Goal: Task Accomplishment & Management: Manage account settings

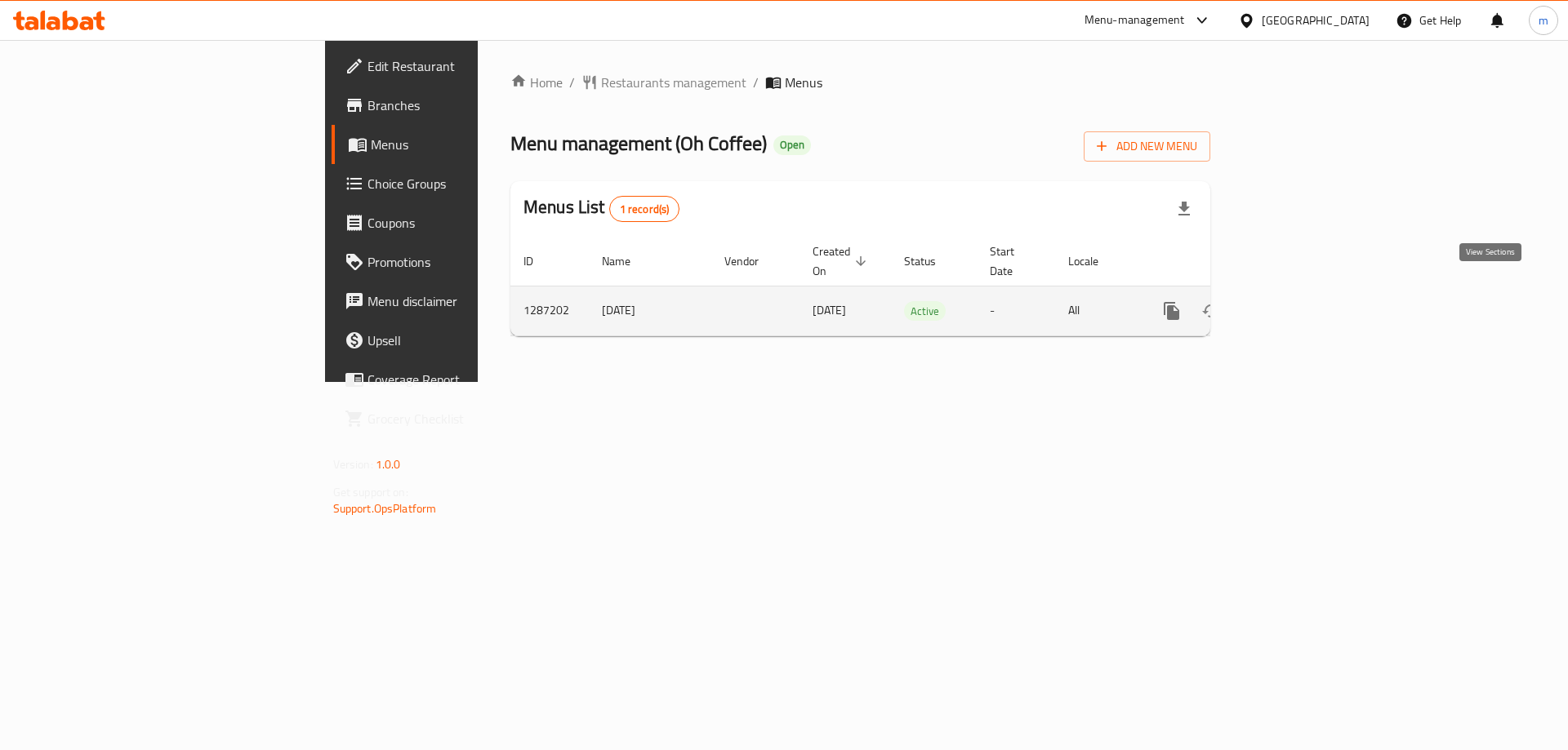
click at [1300, 301] on icon "enhanced table" at bounding box center [1289, 311] width 19 height 19
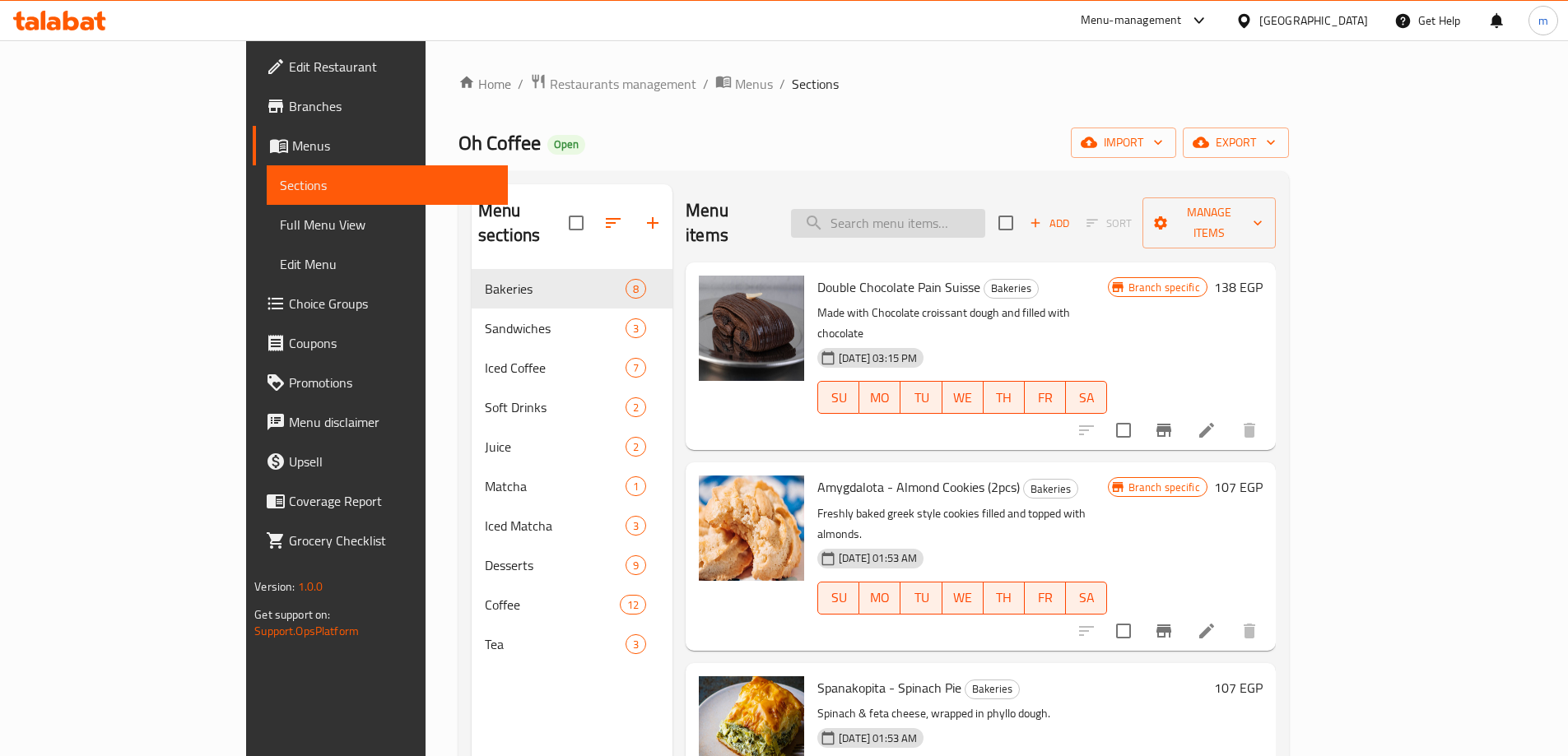
click at [952, 209] on input "search" at bounding box center [889, 223] width 194 height 29
paste input "Marble Tsoureki"
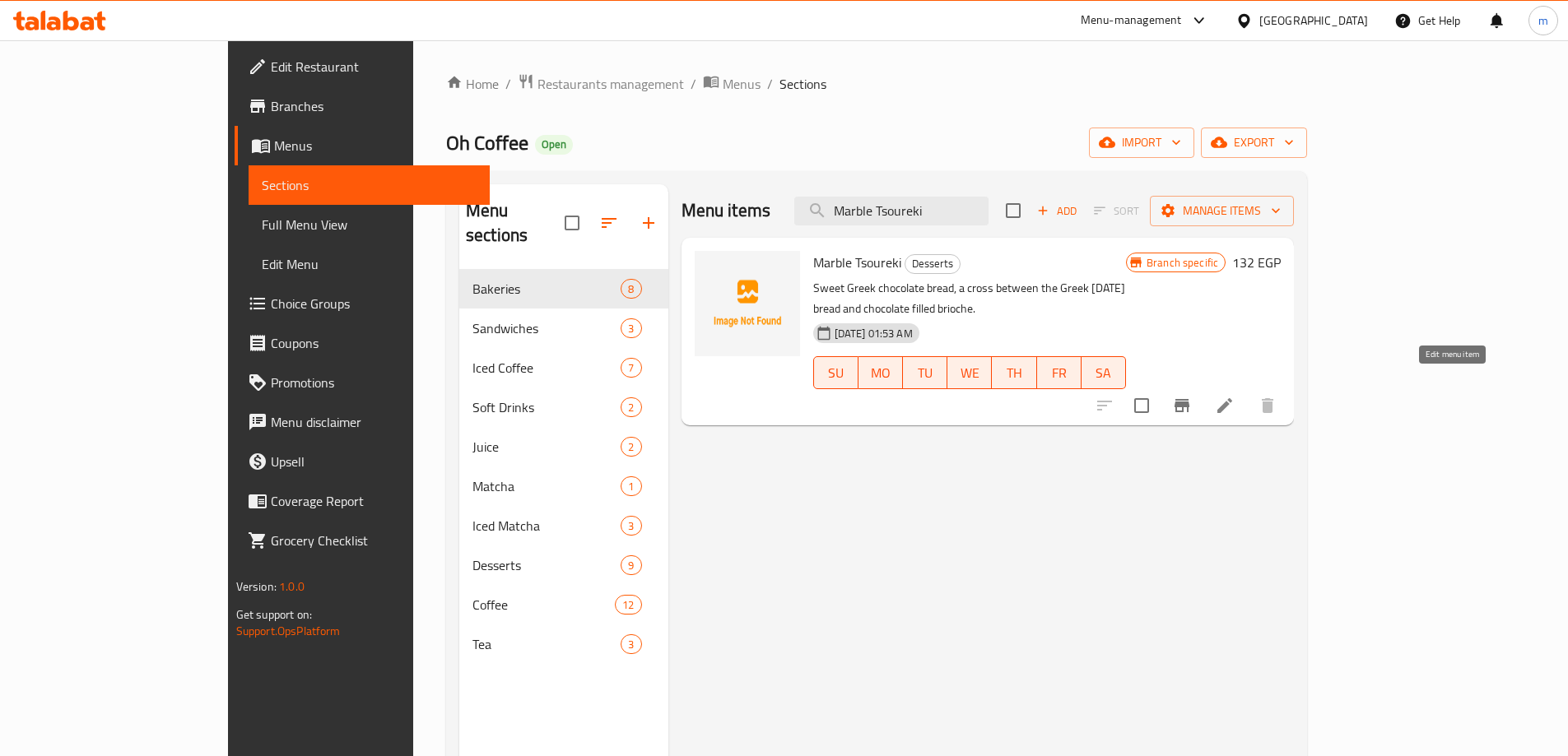
type input "Marble Tsoureki"
click at [1235, 396] on icon at bounding box center [1225, 405] width 19 height 19
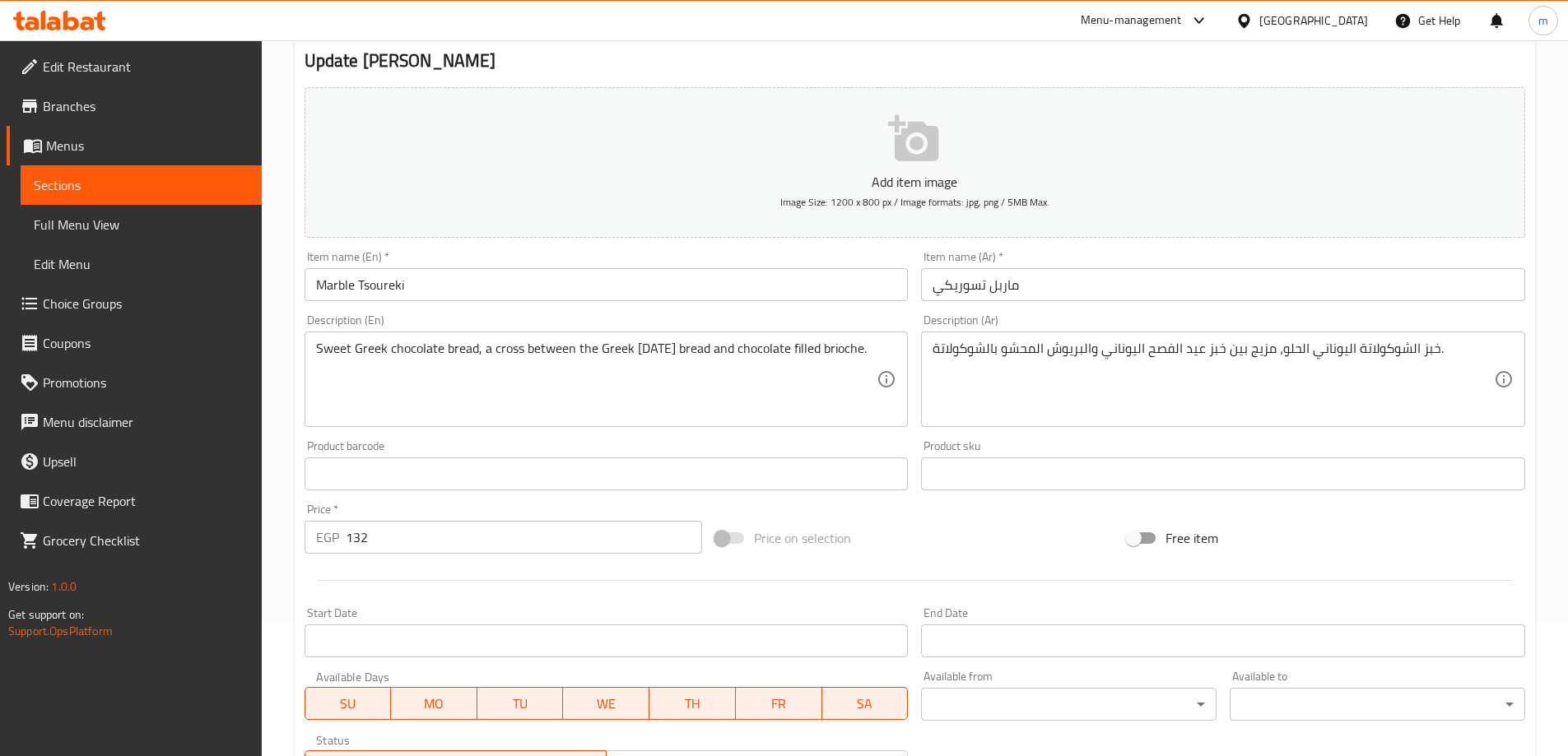
scroll to position [164, 0]
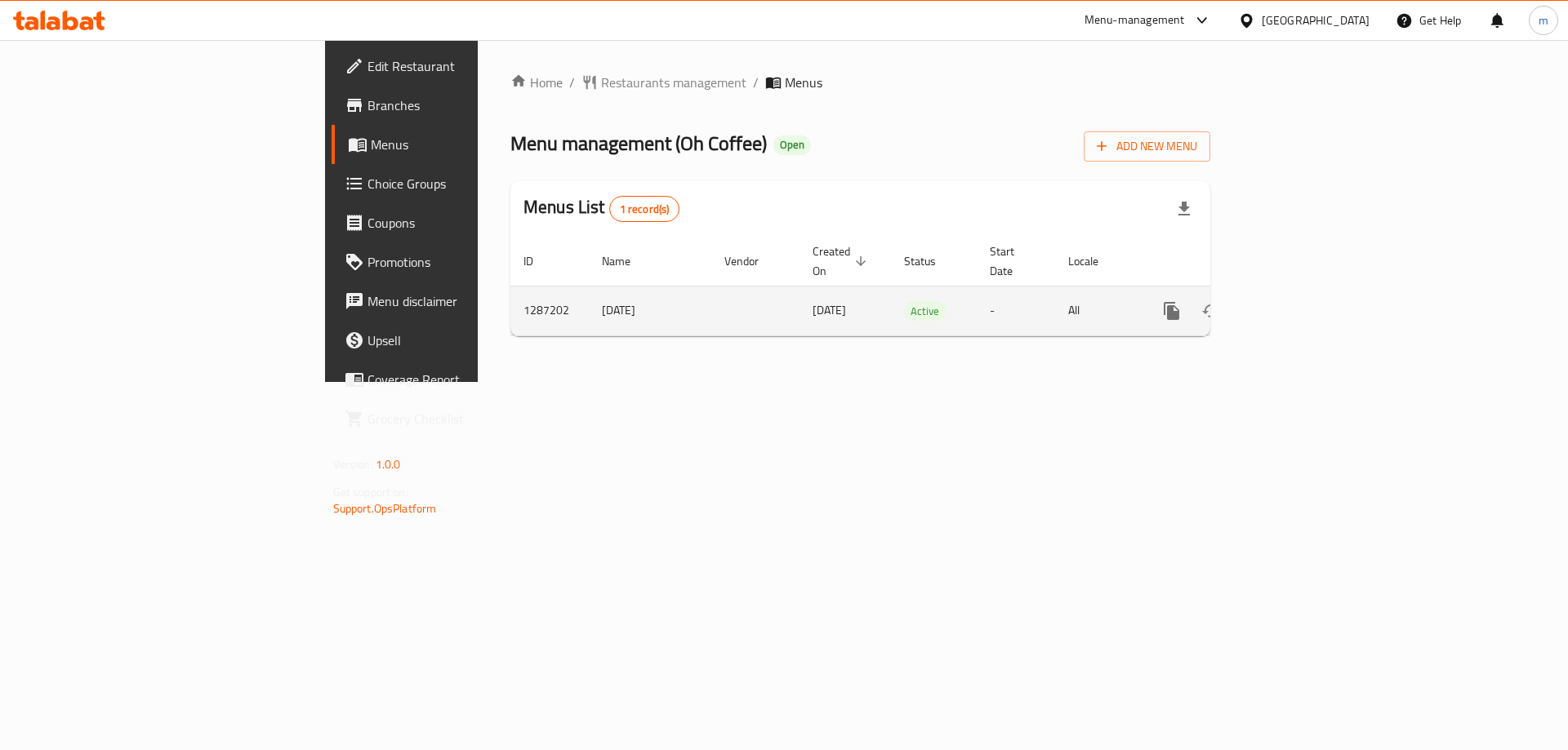
click at [1297, 304] on icon "enhanced table" at bounding box center [1289, 311] width 15 height 15
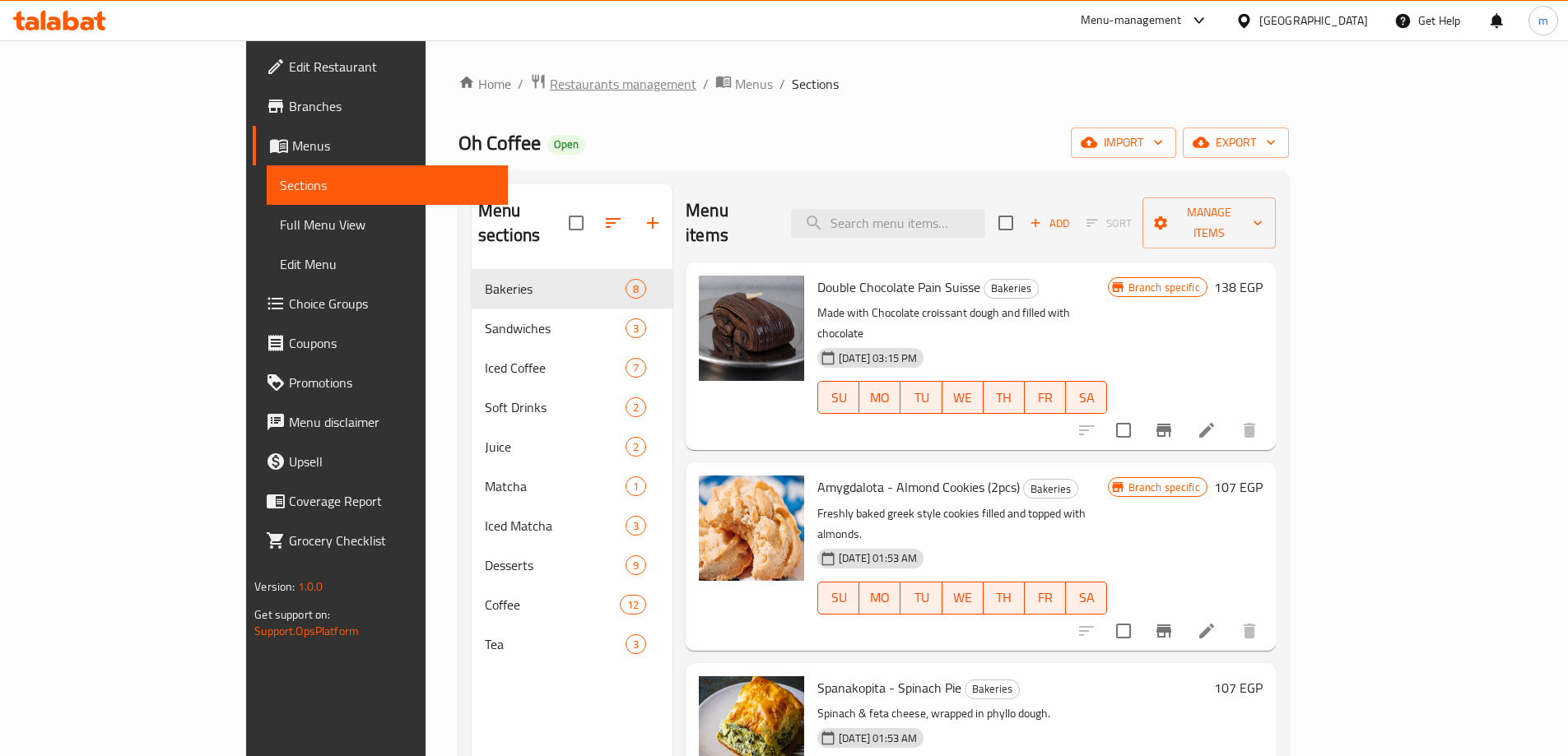
click at [550, 87] on span "Restaurants management" at bounding box center [624, 84] width 147 height 19
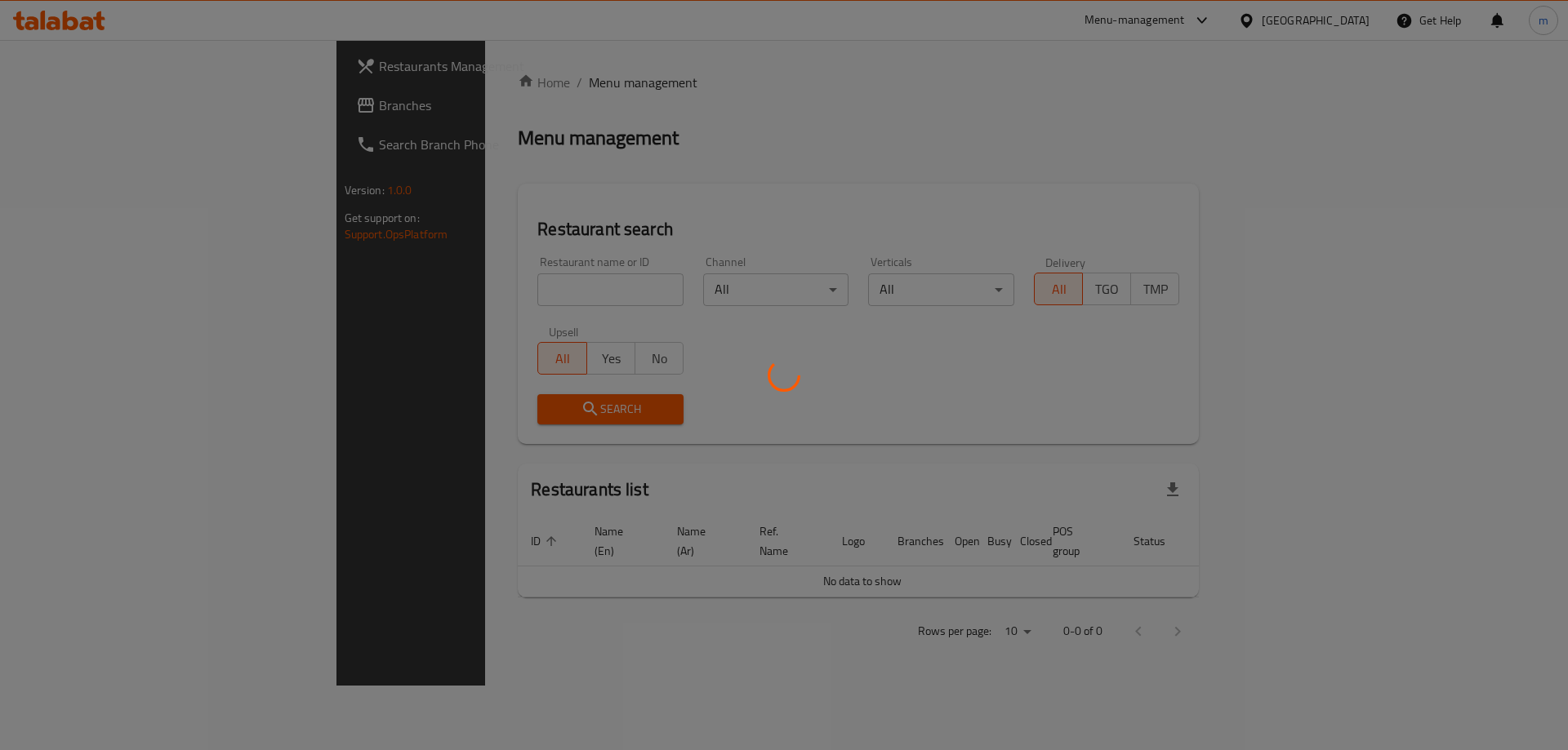
click at [116, 109] on div at bounding box center [784, 375] width 1568 height 750
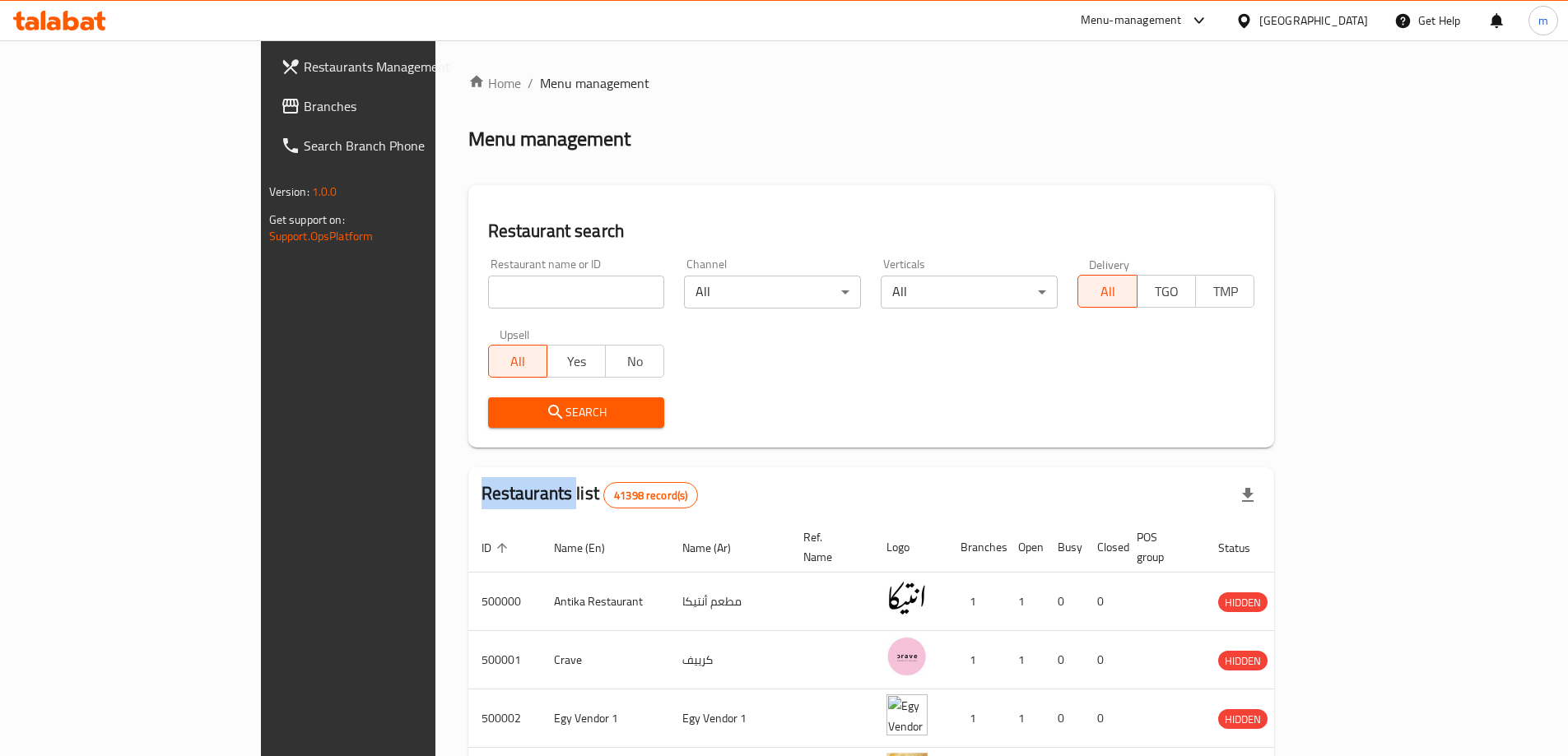
click at [117, 110] on div at bounding box center [784, 378] width 1568 height 756
click at [304, 110] on span "Branches" at bounding box center [406, 106] width 206 height 19
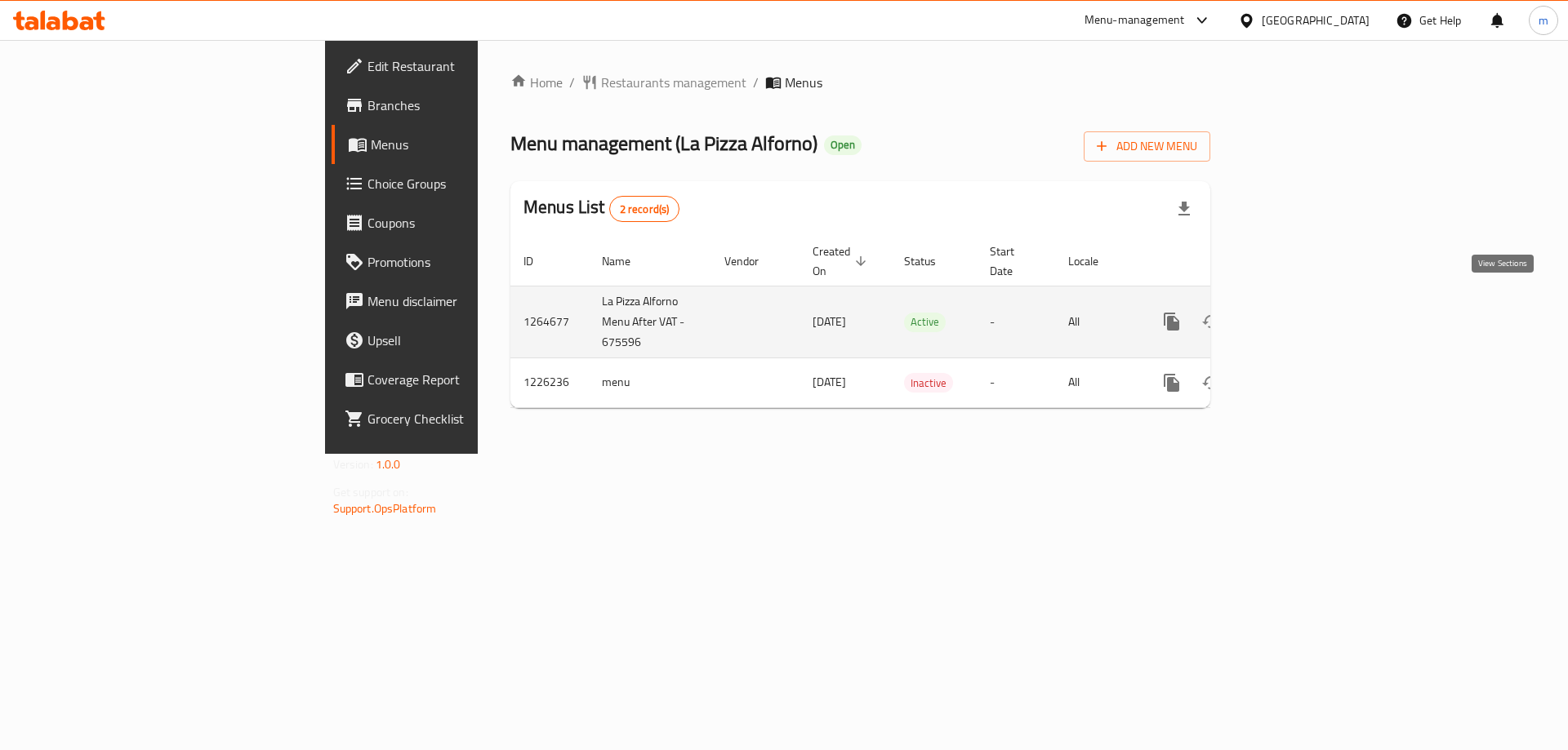
click at [1309, 308] on link "enhanced table" at bounding box center [1289, 322] width 39 height 39
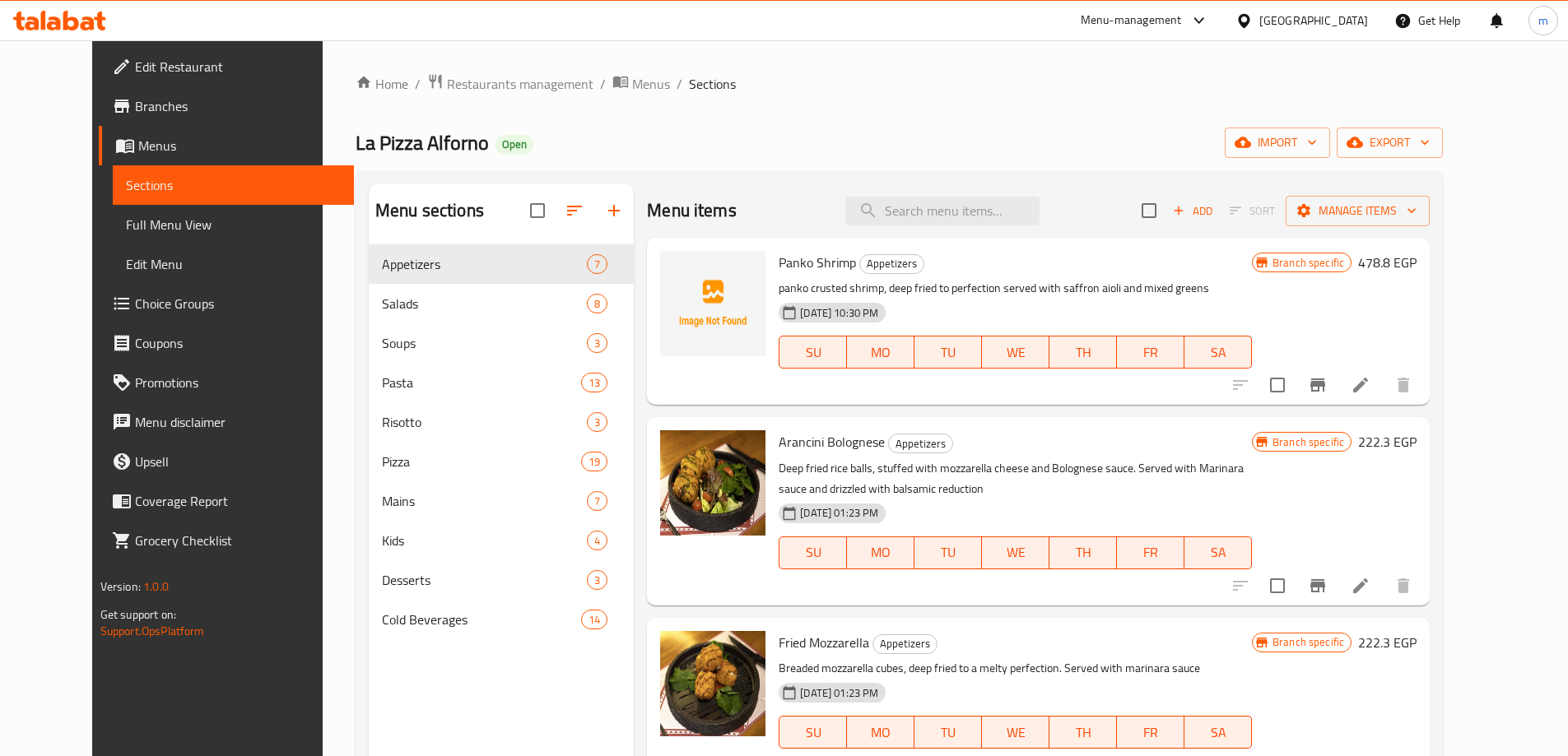
click at [971, 229] on div "Menu items Add Sort Manage items" at bounding box center [1039, 211] width 783 height 54
paste input "Nougat Glace"
click at [969, 221] on input "search" at bounding box center [943, 211] width 194 height 29
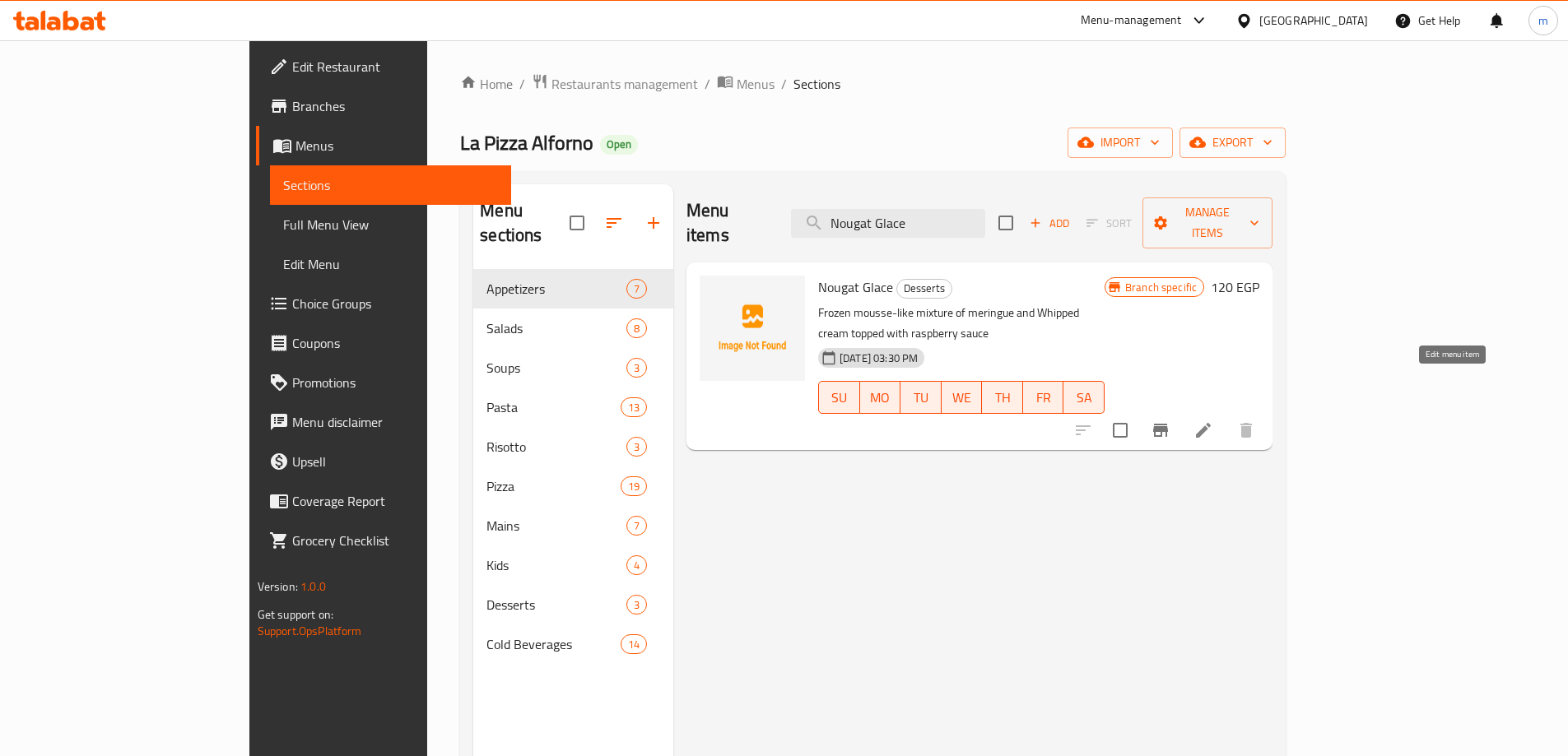
type input "Nougat Glace"
click at [1214, 420] on icon at bounding box center [1203, 430] width 19 height 19
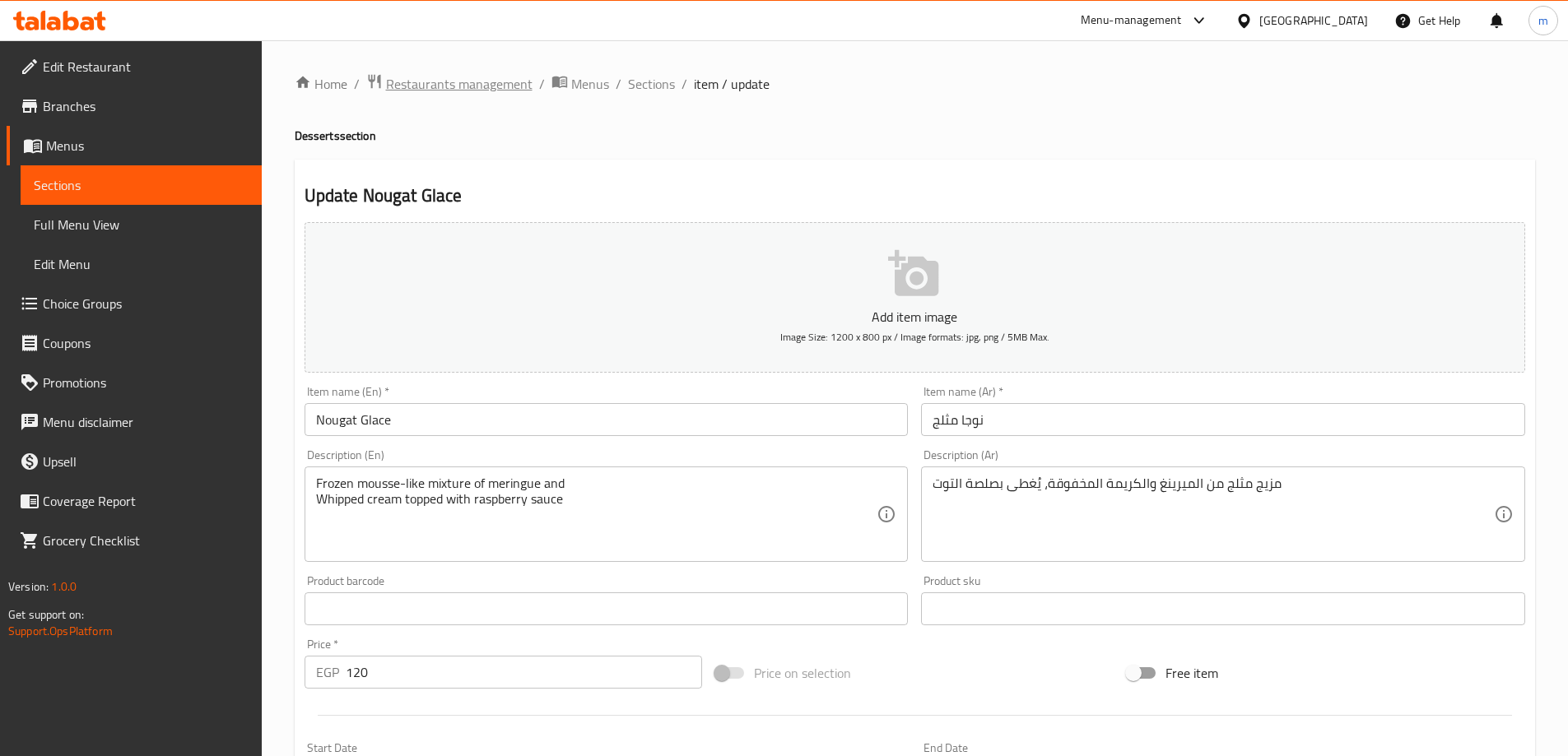
click at [441, 78] on span "Restaurants management" at bounding box center [459, 84] width 147 height 19
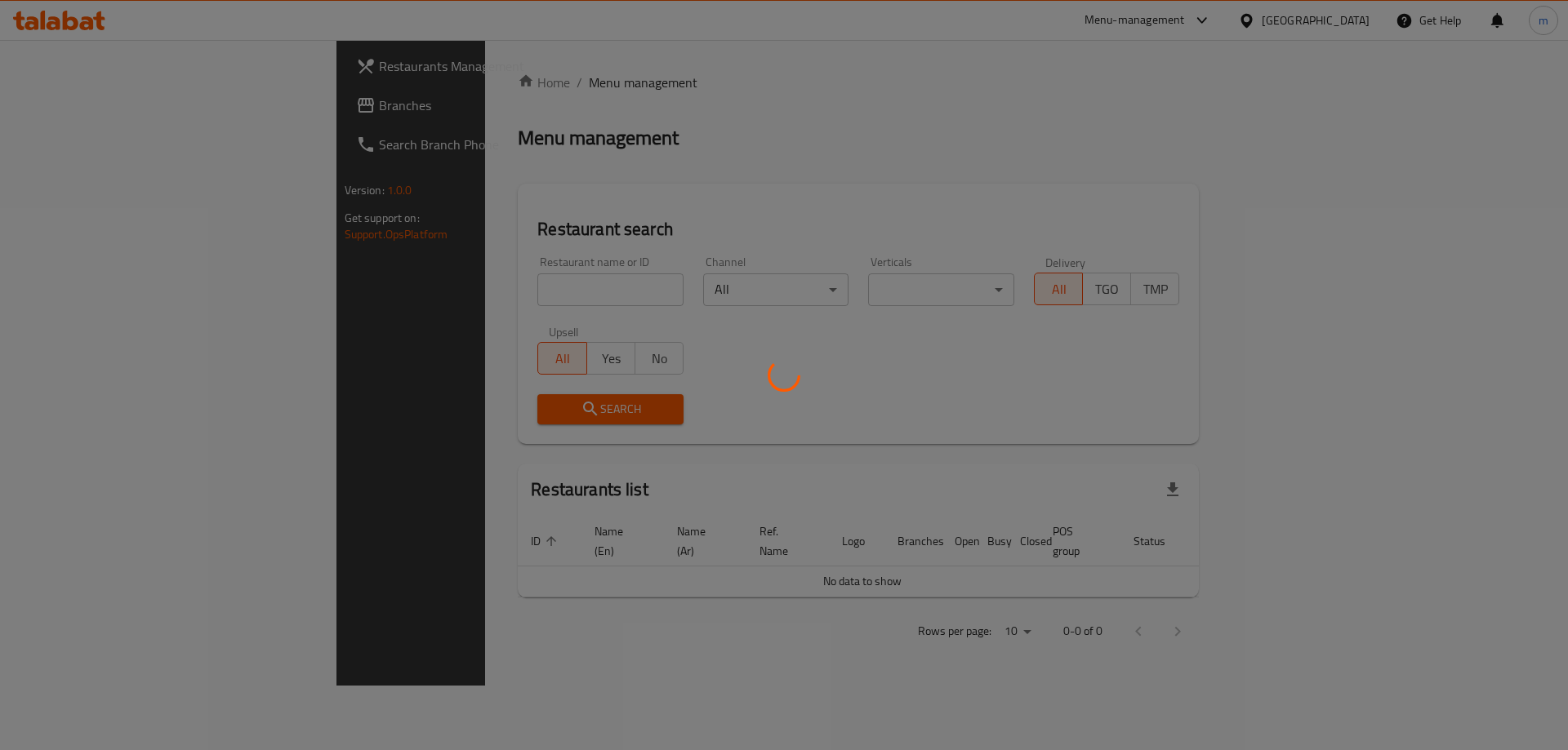
click at [121, 103] on div at bounding box center [784, 375] width 1568 height 750
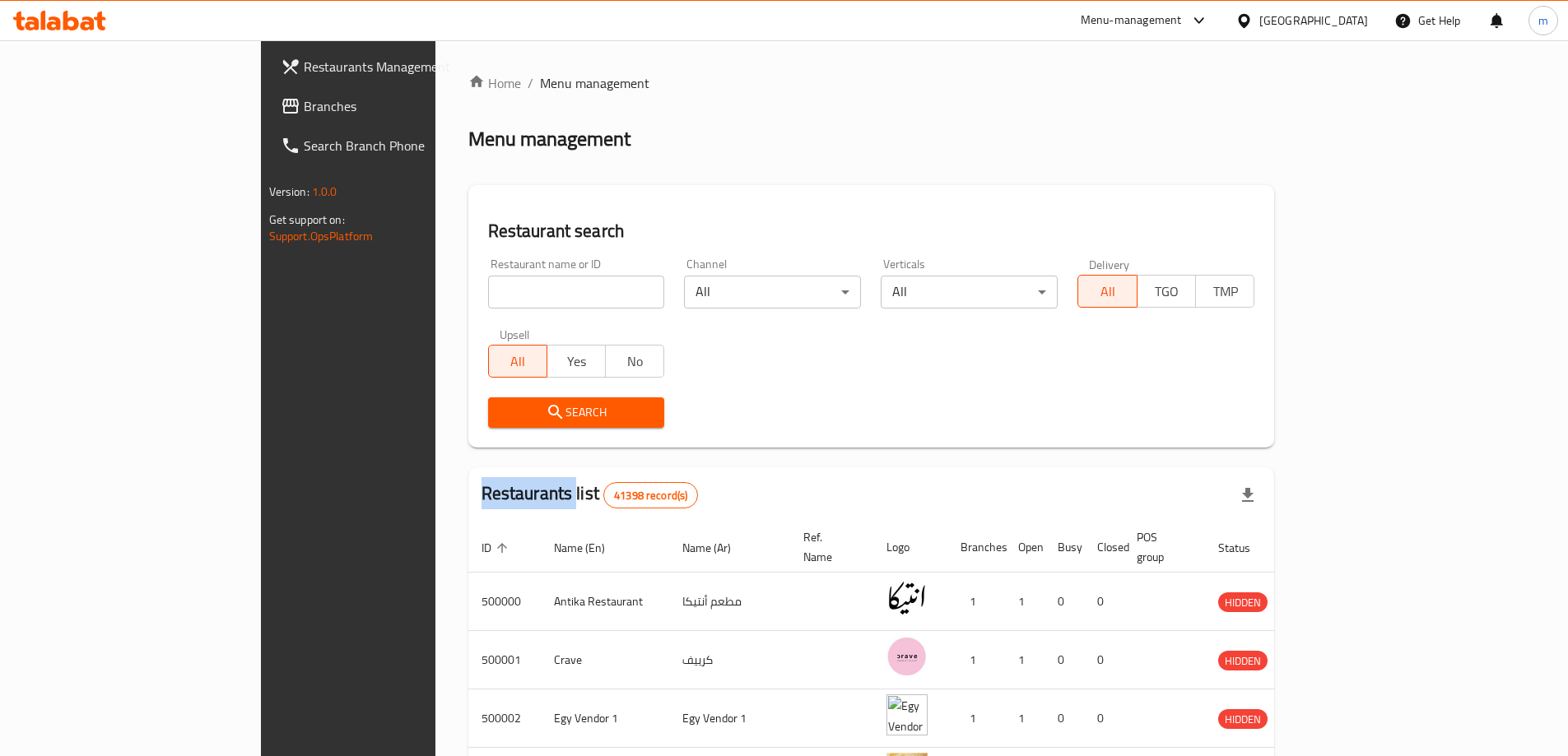
click at [261, 104] on div "Restaurants Management Branches Search Branch Phone Version: 1.0.0 Get support …" at bounding box center [784, 631] width 1047 height 1180
click at [304, 104] on span "Branches" at bounding box center [406, 106] width 206 height 19
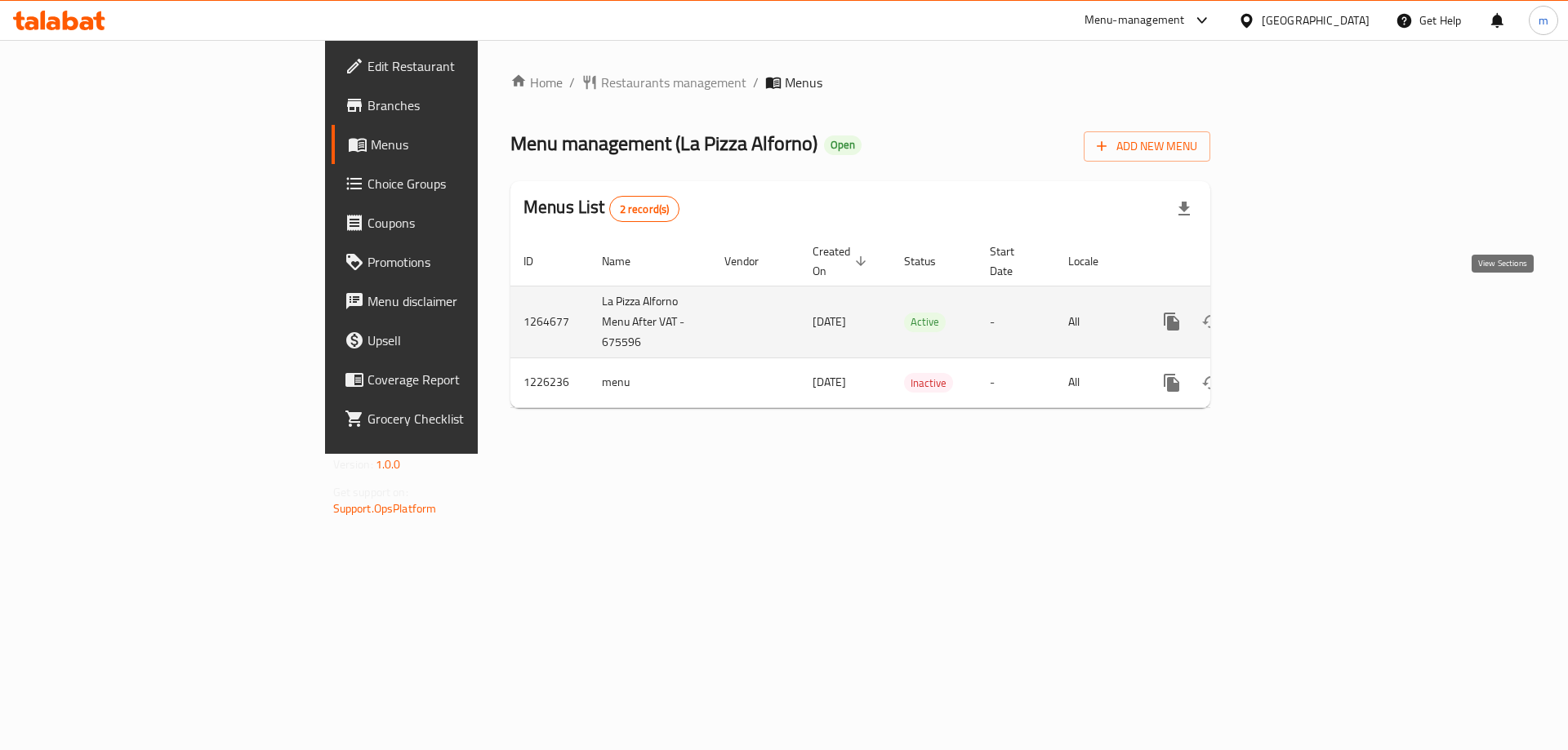
click at [1309, 308] on link "enhanced table" at bounding box center [1289, 322] width 39 height 39
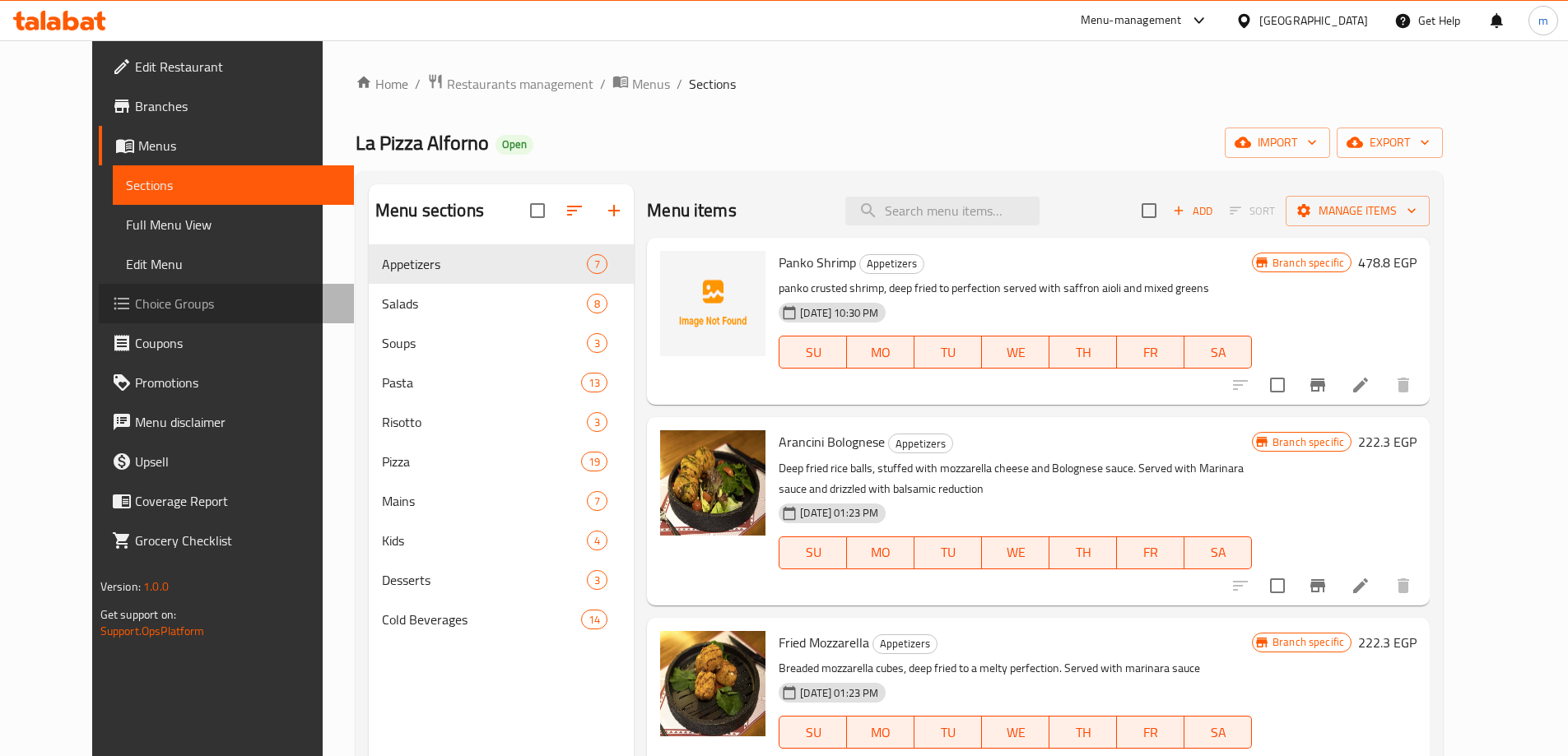
click at [135, 305] on span "Choice Groups" at bounding box center [238, 304] width 206 height 19
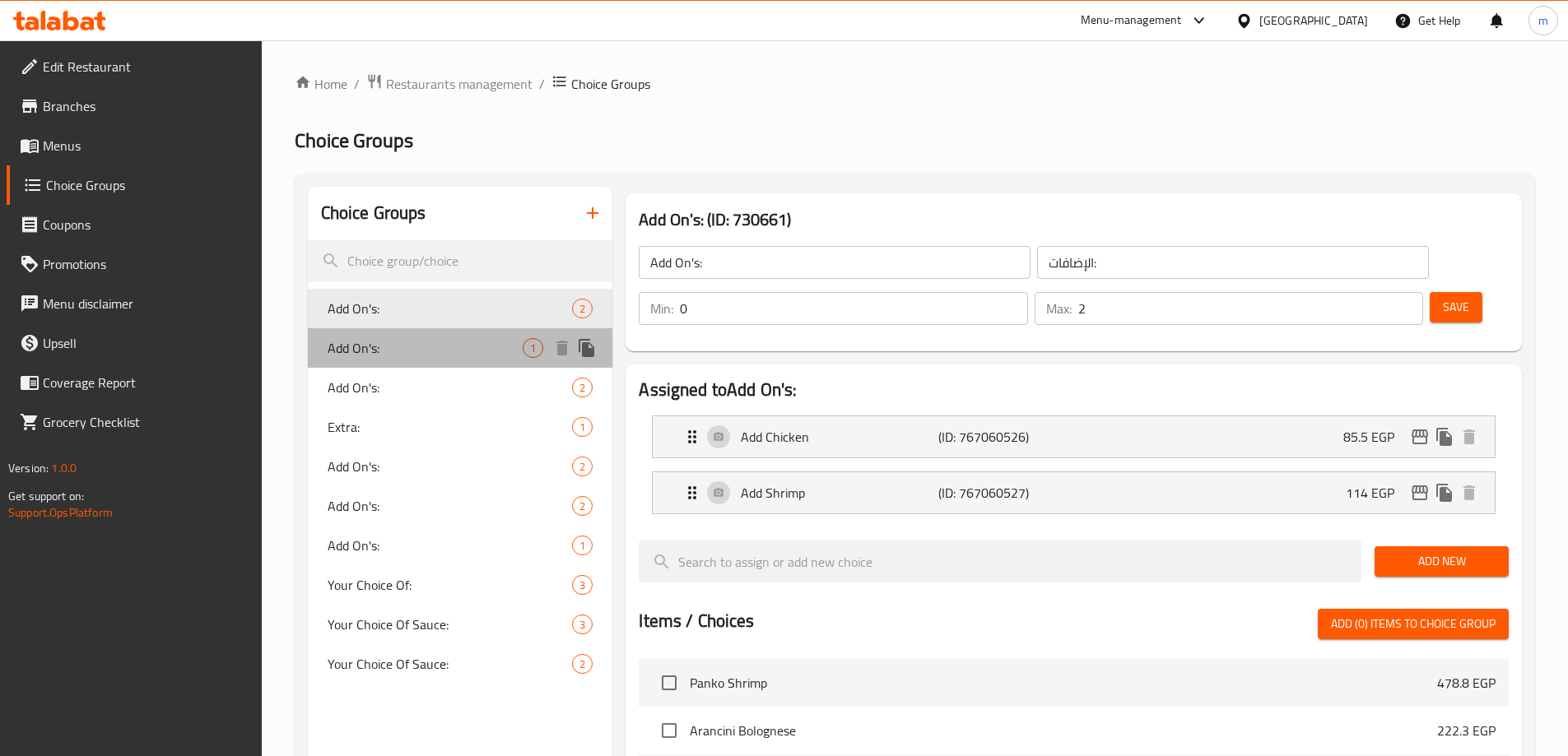
click at [355, 345] on span "Add On's:" at bounding box center [426, 348] width 196 height 19
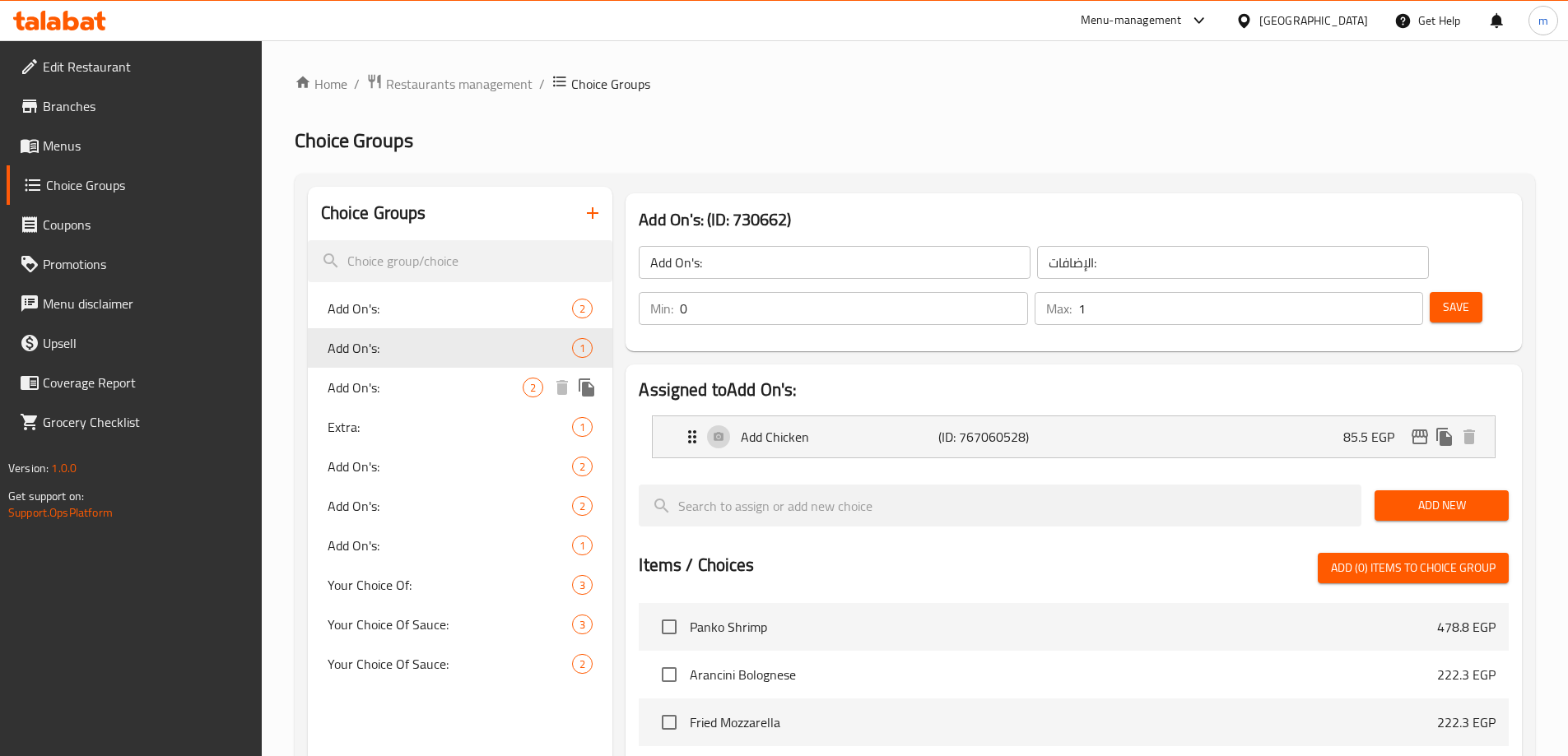
click at [390, 381] on span "Add On's:" at bounding box center [426, 388] width 196 height 19
type input "2"
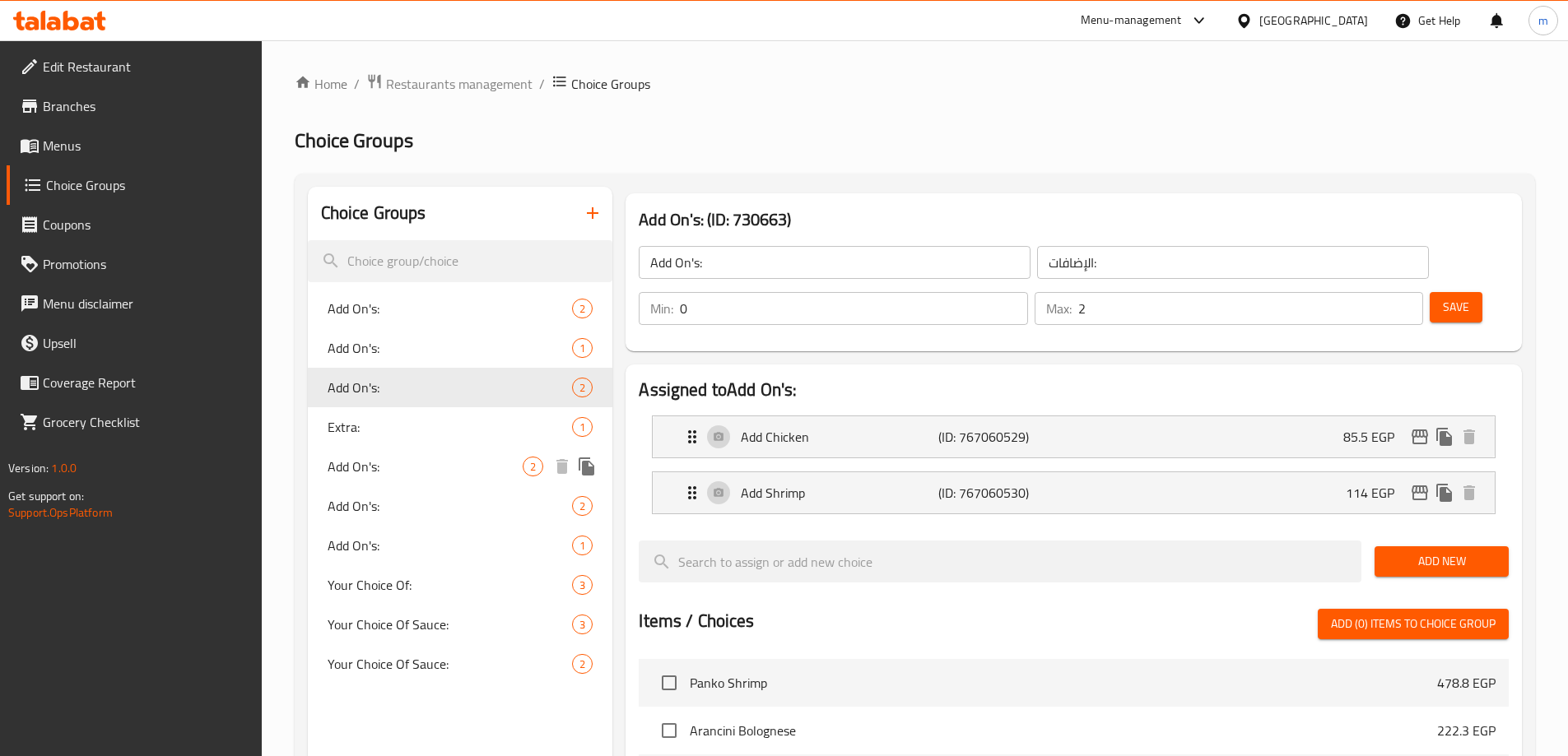
click at [427, 467] on span "Add On's:" at bounding box center [426, 466] width 196 height 19
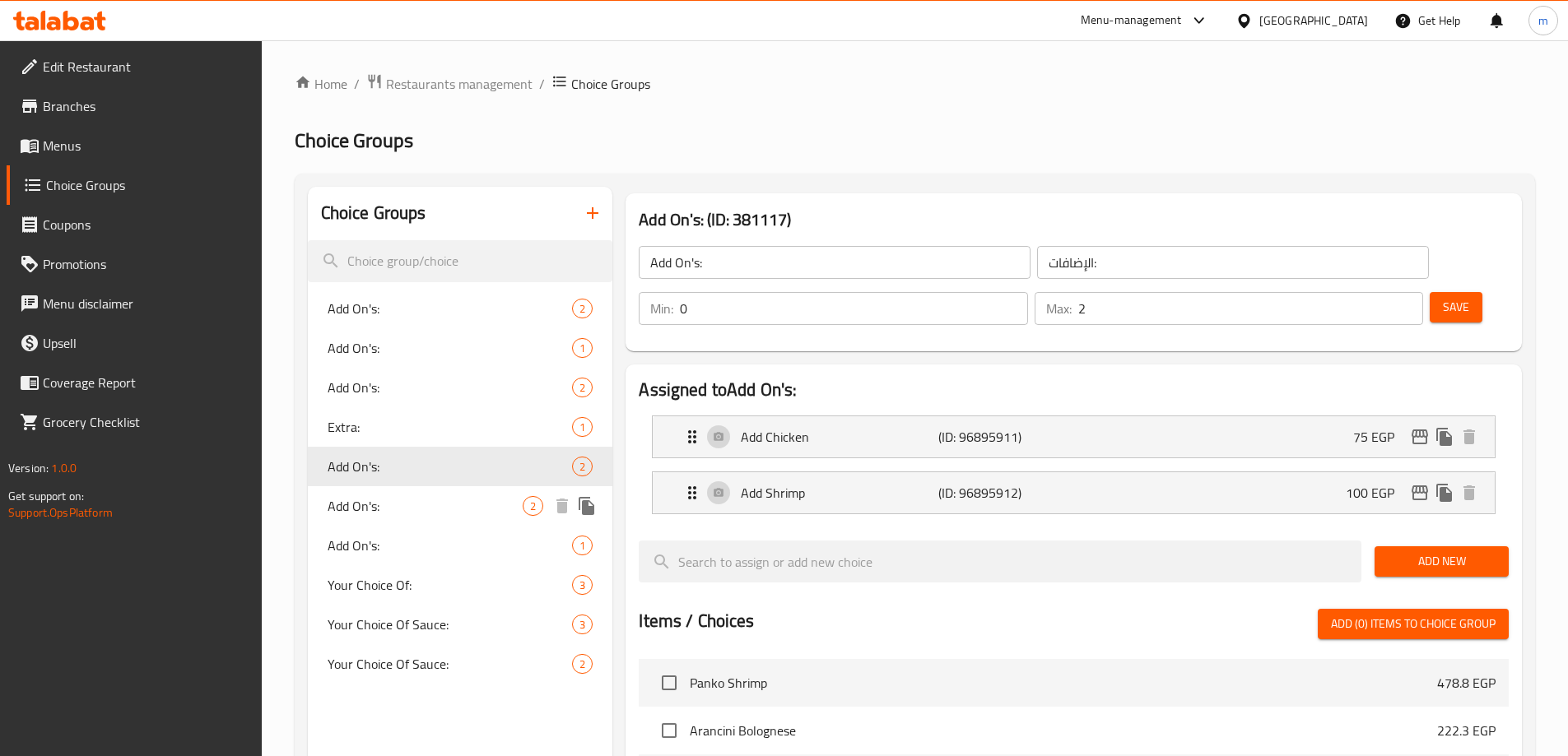
click at [442, 496] on span "Add On's:" at bounding box center [426, 506] width 196 height 19
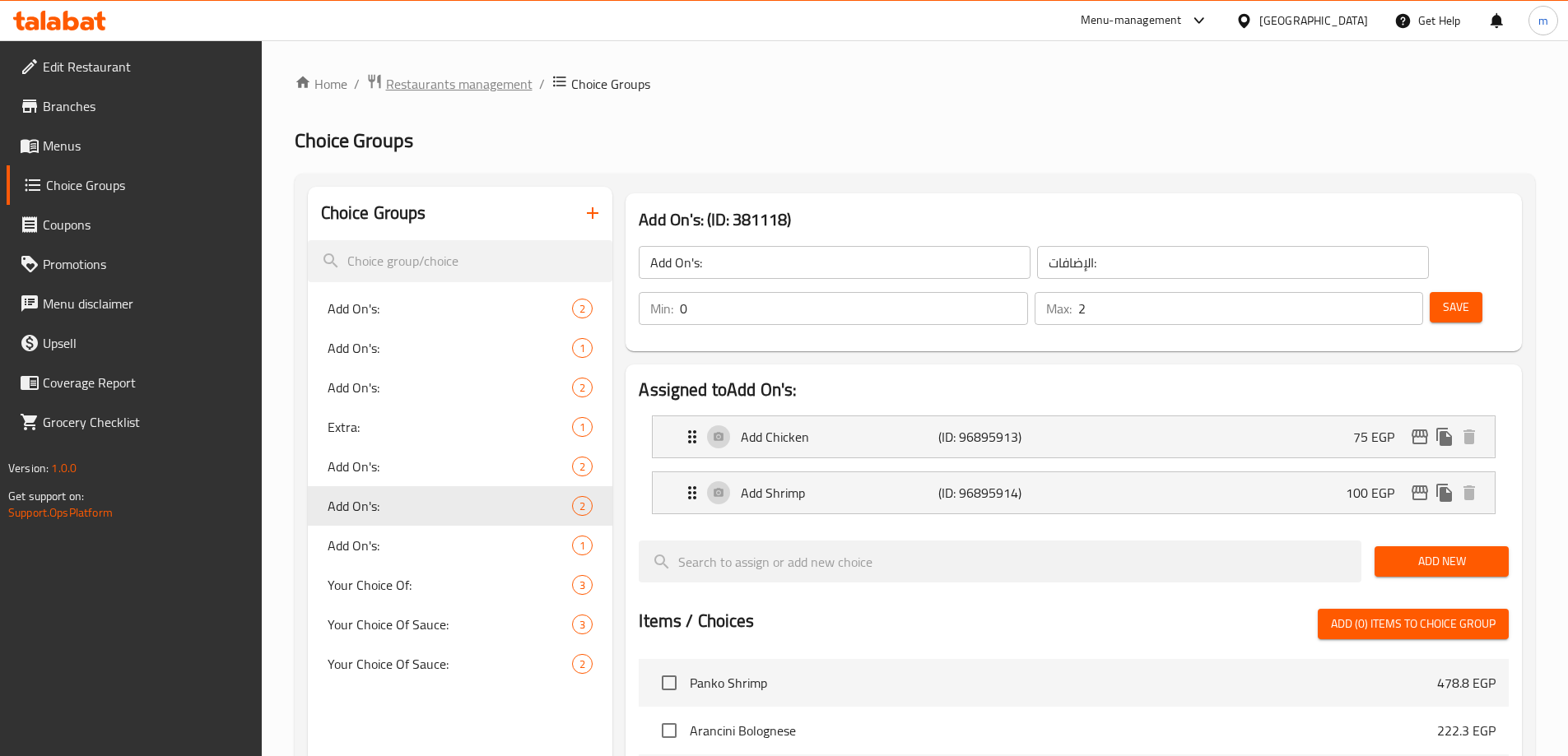
click at [443, 83] on span "Restaurants management" at bounding box center [459, 84] width 147 height 19
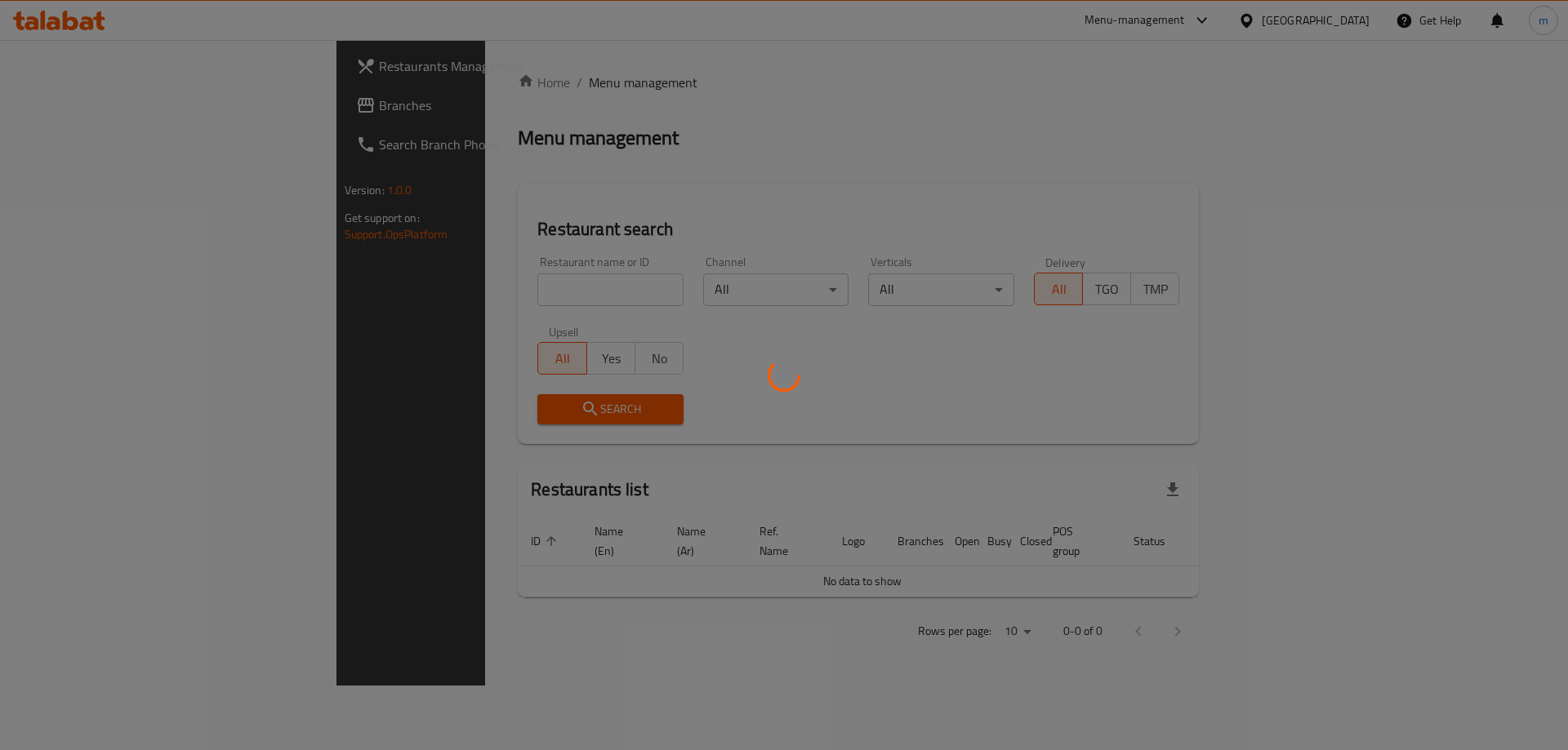
click at [107, 111] on div at bounding box center [784, 375] width 1568 height 750
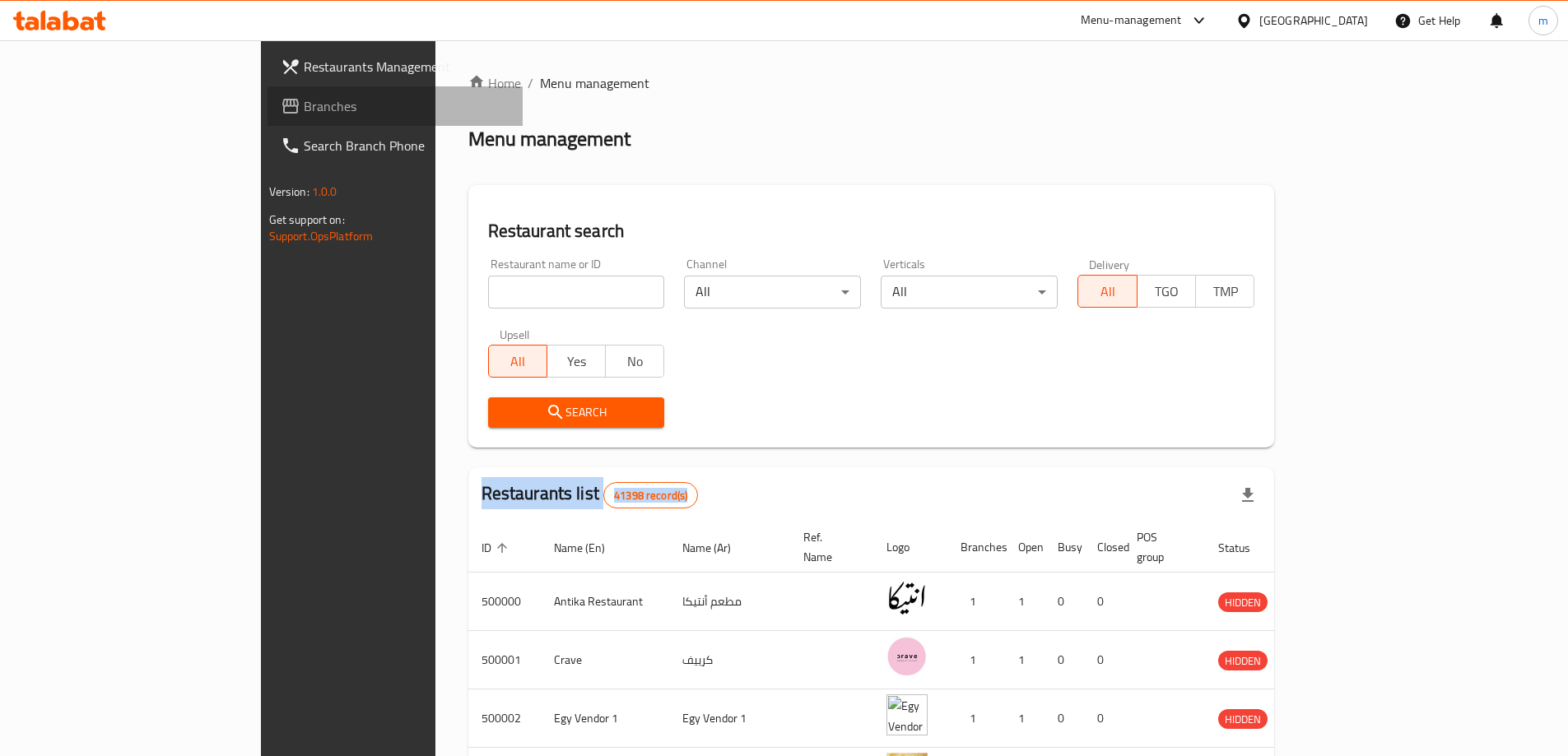
click at [304, 102] on span "Branches" at bounding box center [406, 106] width 206 height 19
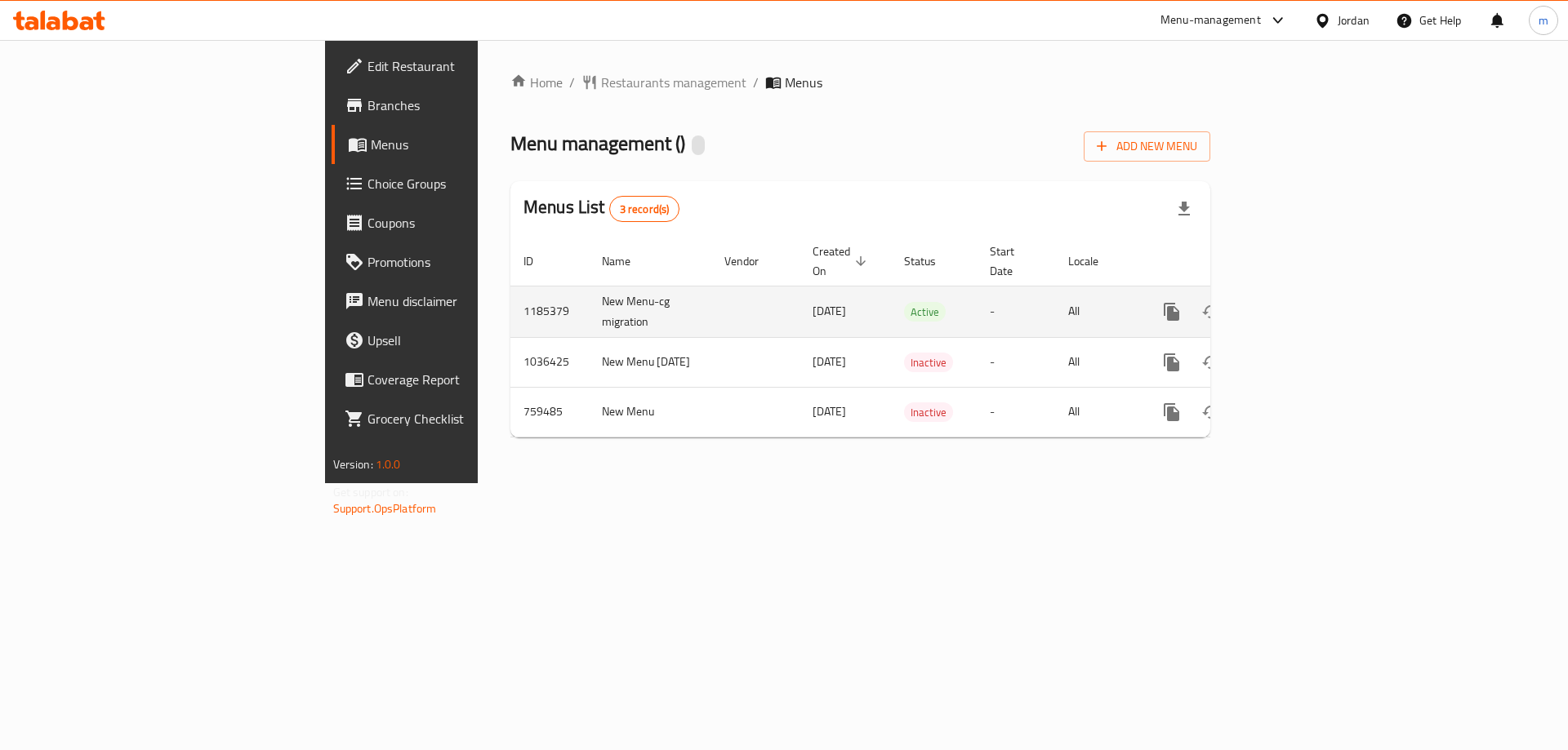
click at [1300, 302] on icon "enhanced table" at bounding box center [1289, 312] width 19 height 19
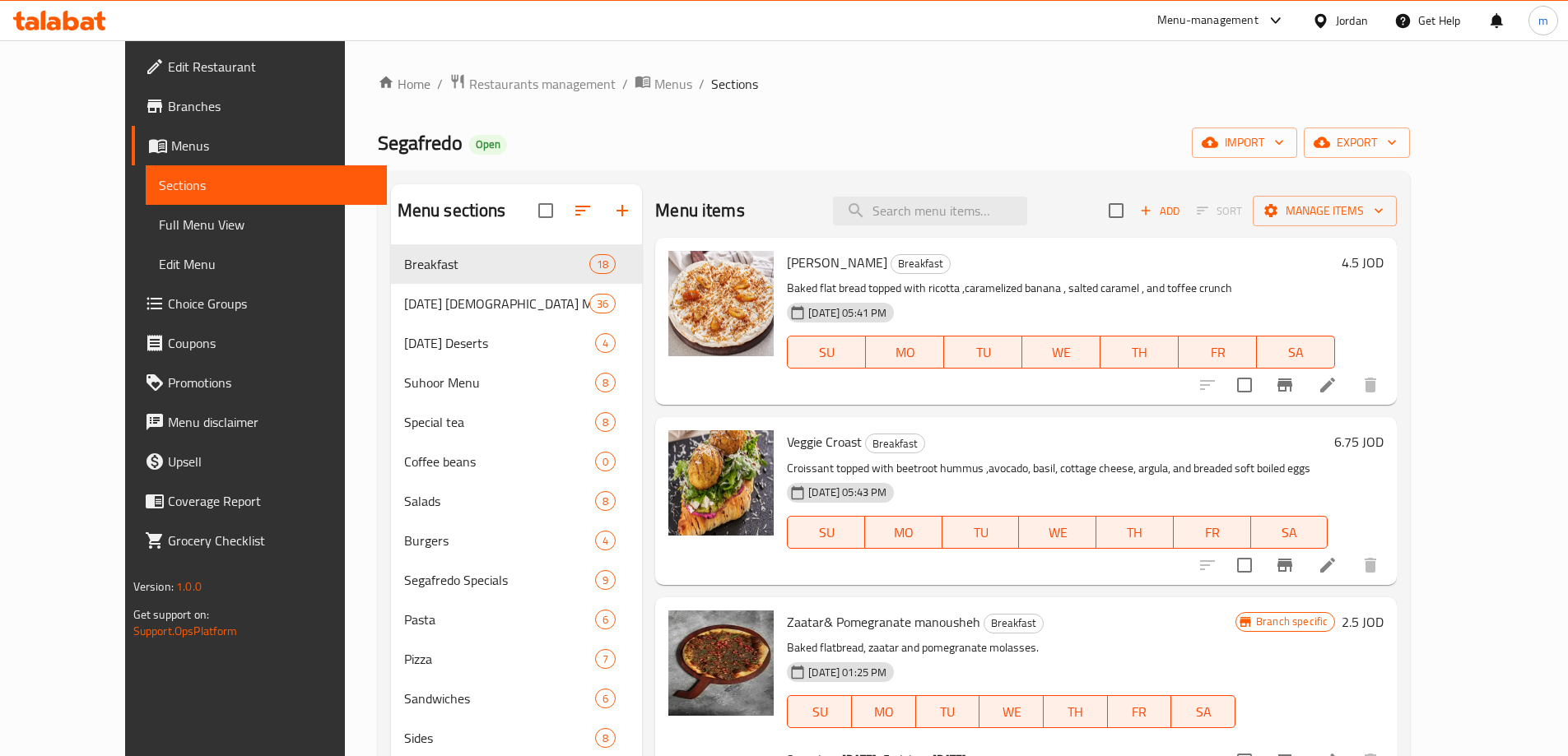
click at [168, 305] on span "Choice Groups" at bounding box center [270, 304] width 206 height 19
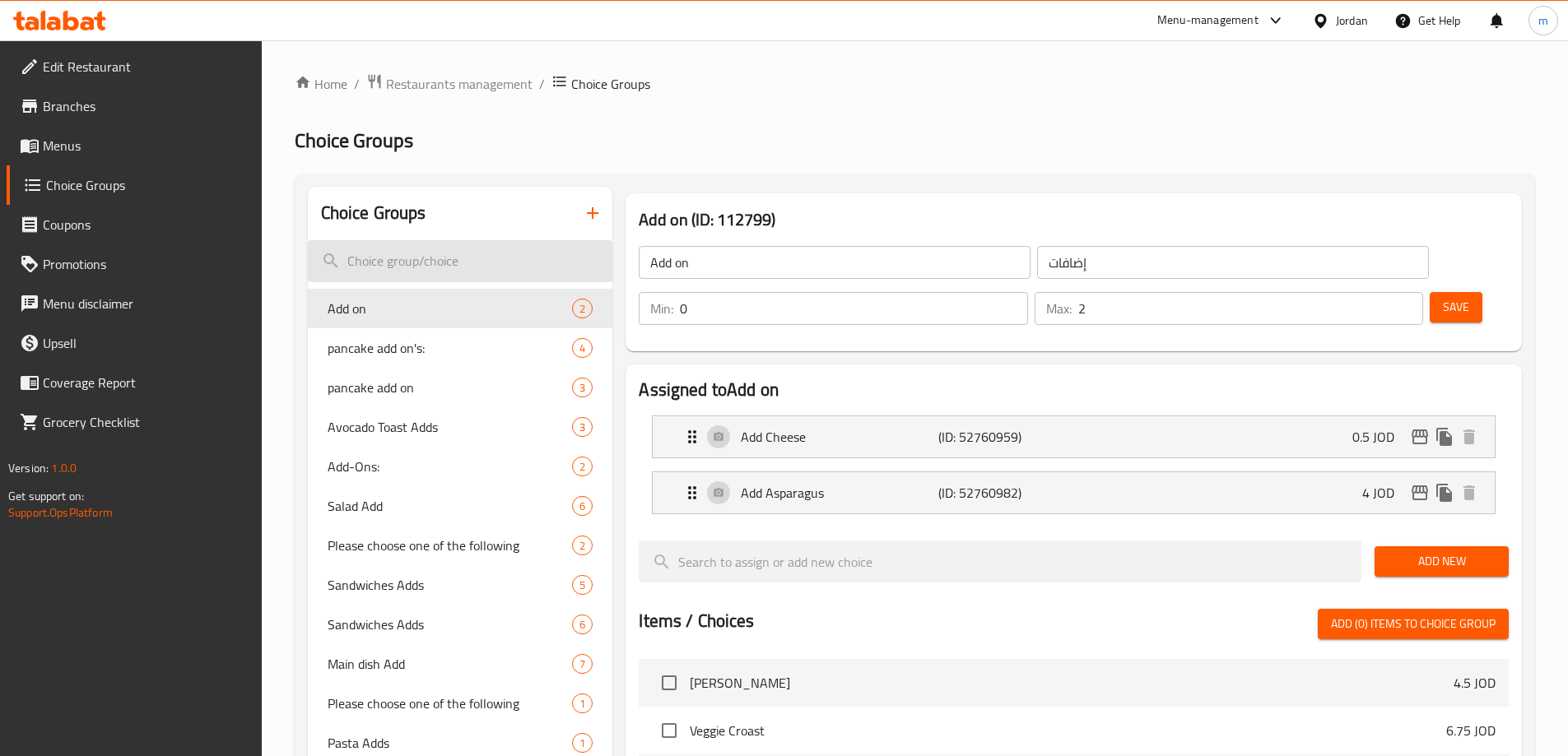
click at [468, 266] on input "search" at bounding box center [461, 261] width 306 height 42
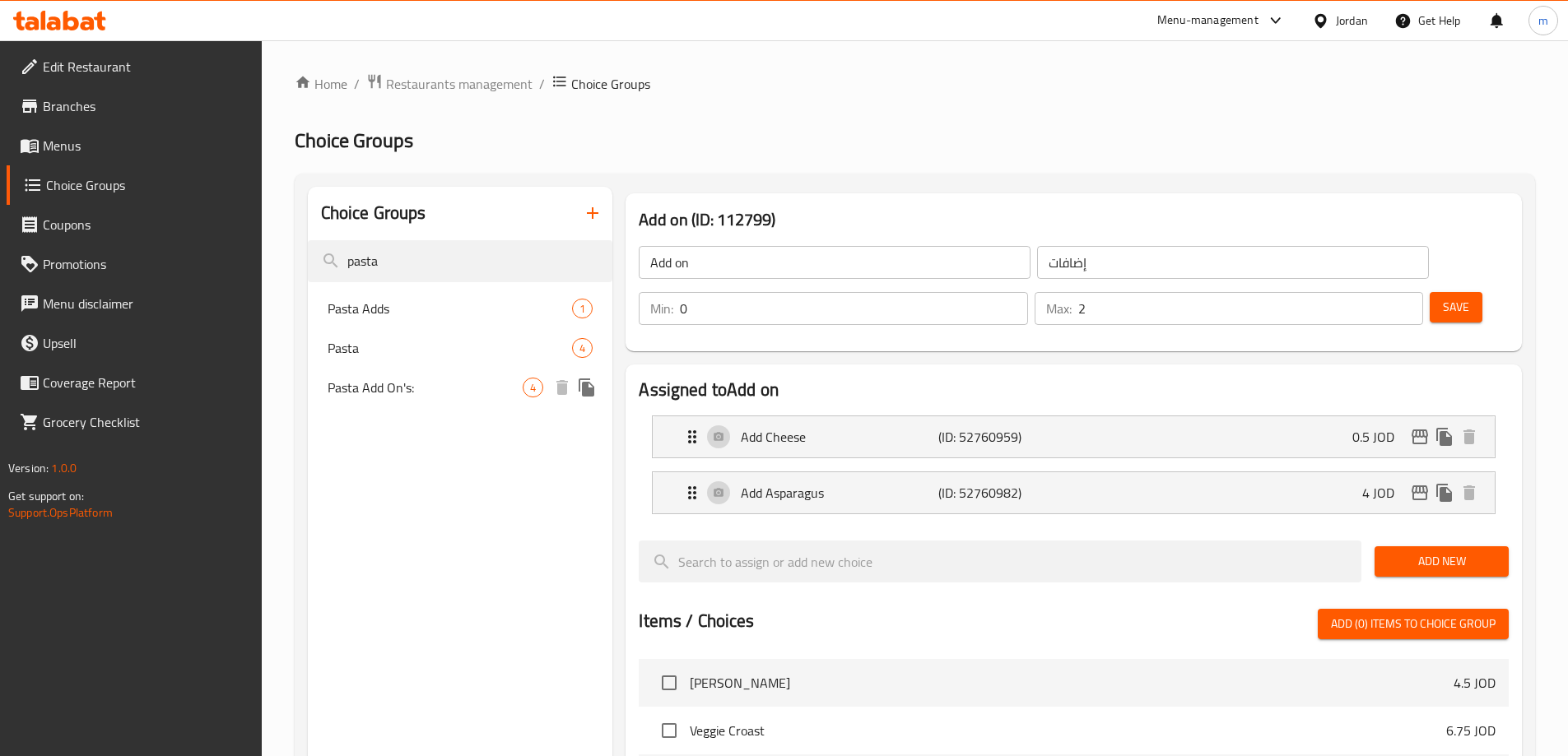
type input "pasta"
click at [413, 395] on span "Pasta Add On's:" at bounding box center [426, 388] width 196 height 19
type input "Pasta Add On's:"
type input "اضافات"
type input "4"
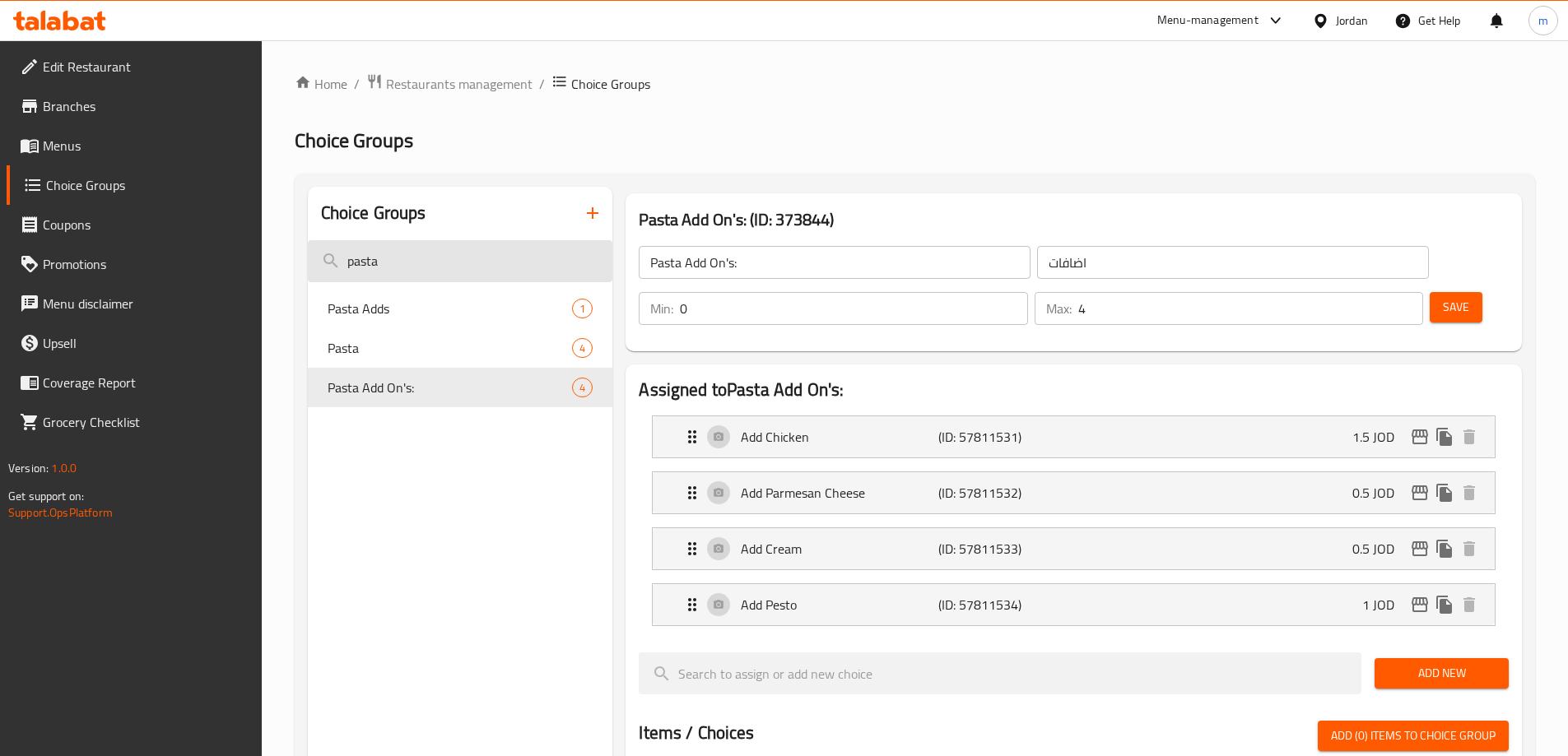
click at [428, 256] on input "pasta" at bounding box center [461, 261] width 306 height 42
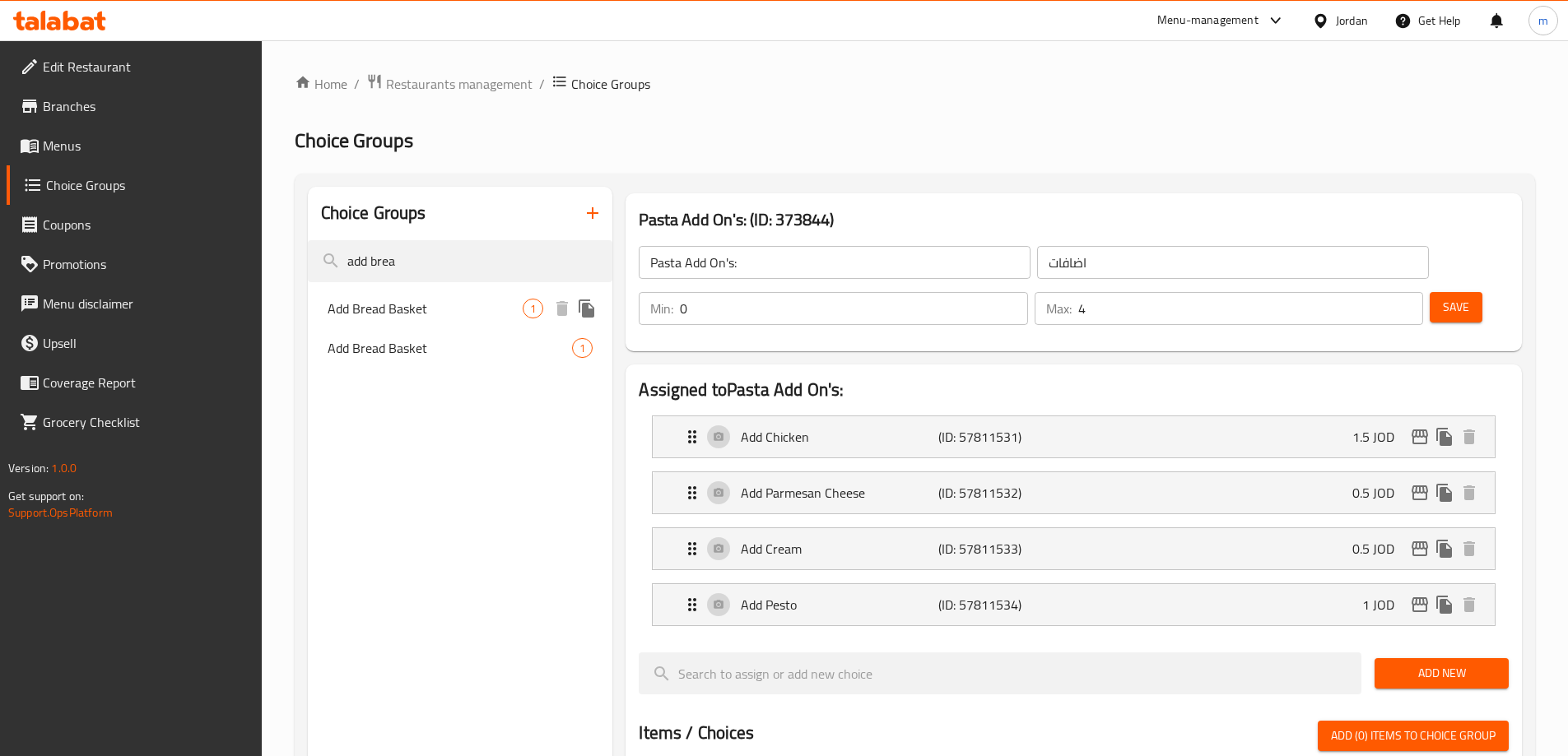
type input "add brea"
click at [496, 314] on span "Add Bread Basket" at bounding box center [426, 308] width 196 height 19
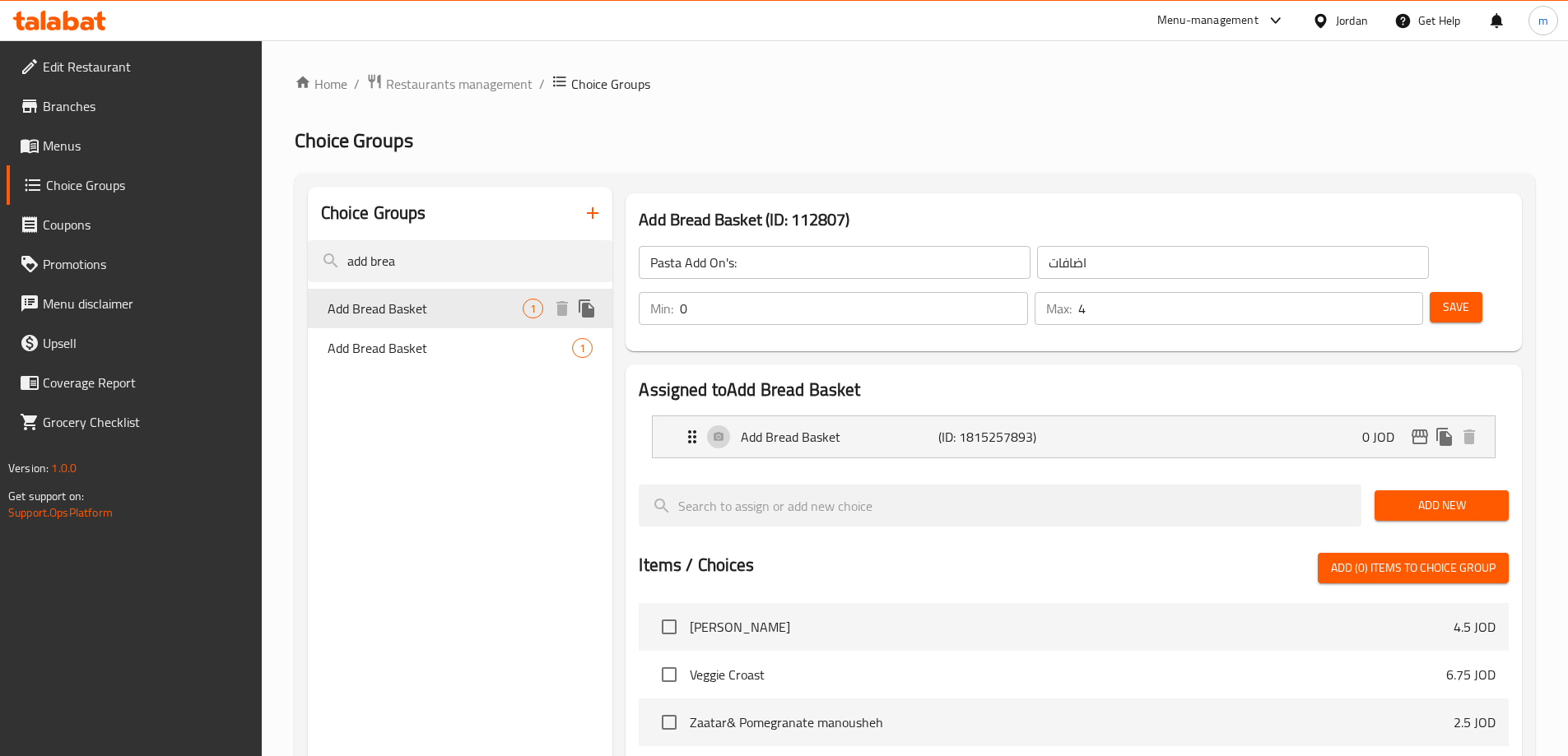
type input "Add Bread Basket"
type input "أضف سلة الخبز"
type input "1"
click at [505, 341] on span "Add Bread Basket" at bounding box center [426, 348] width 196 height 19
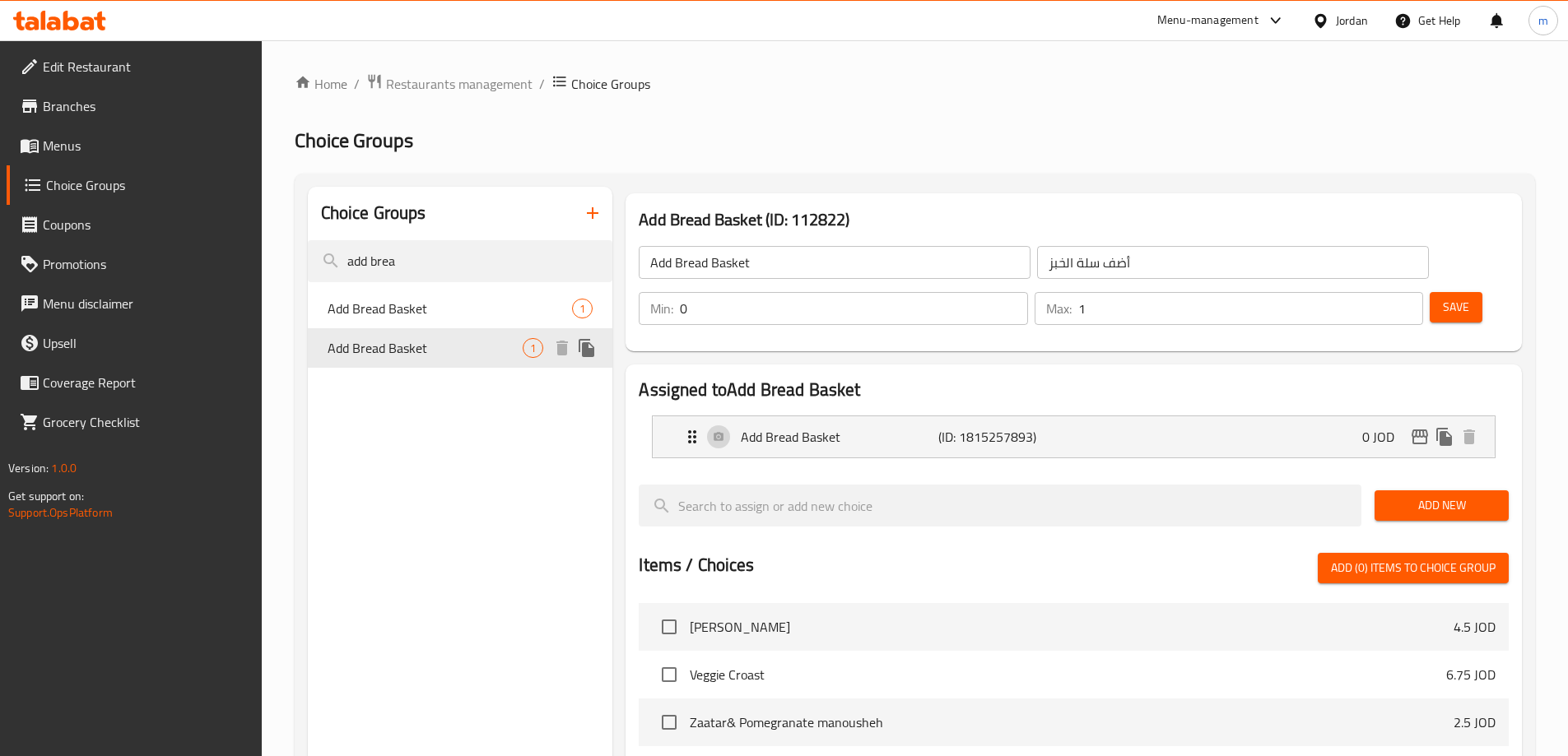
type input "1"
click at [505, 318] on span "Add Bread Basket" at bounding box center [426, 308] width 196 height 19
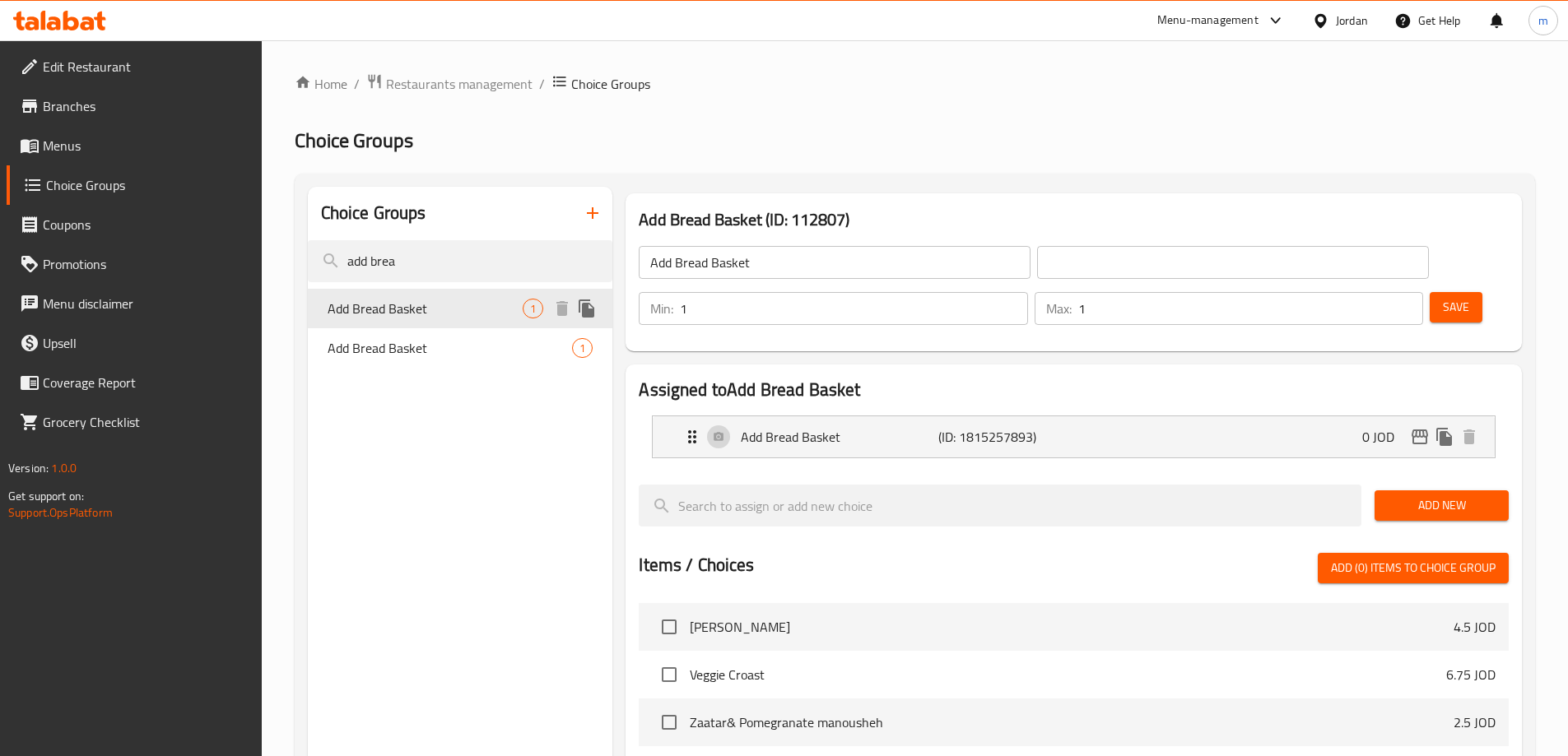
type input "أضف سلة الخبز"
type input "0"
click at [481, 76] on span "Restaurants management" at bounding box center [459, 84] width 147 height 19
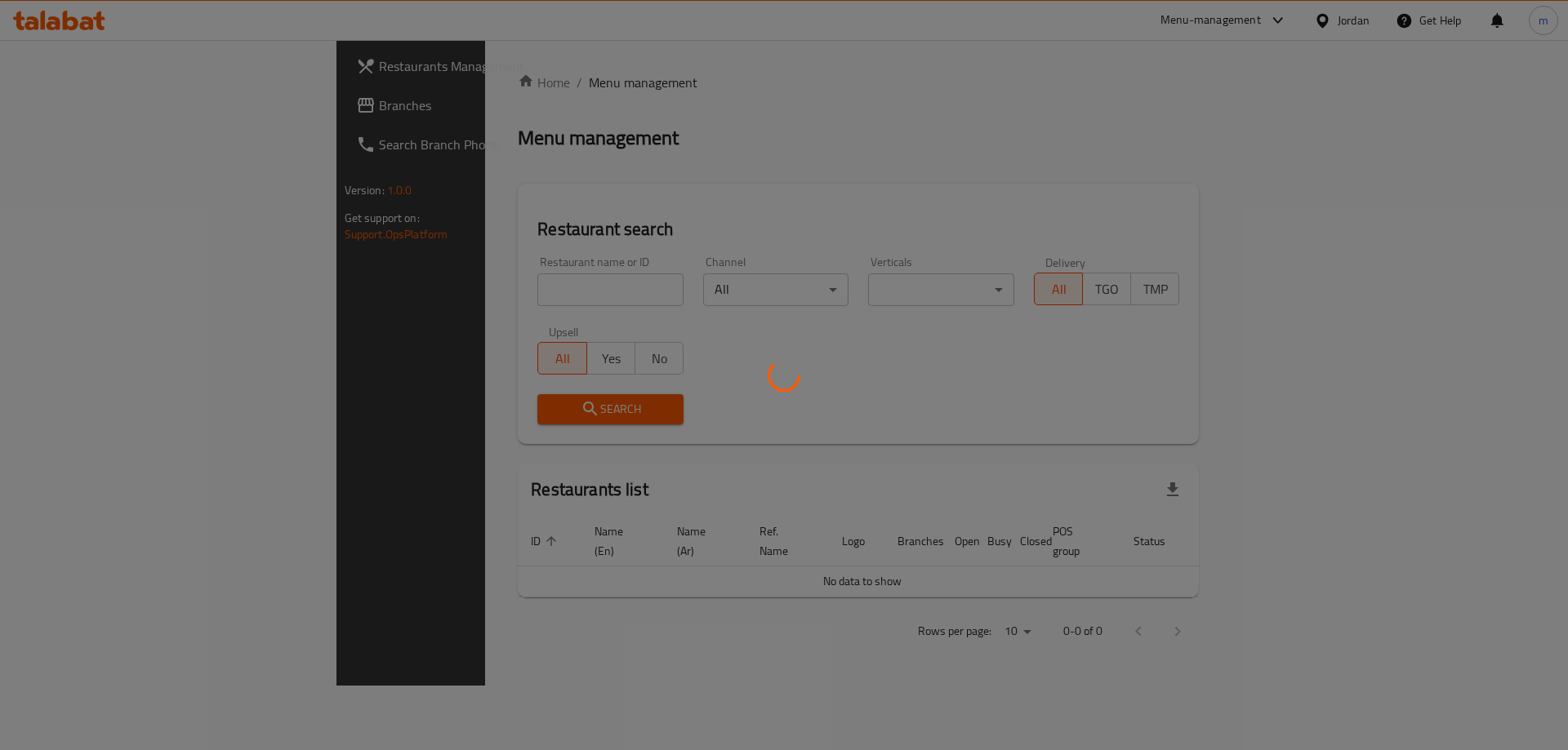
click at [96, 116] on div at bounding box center [784, 375] width 1568 height 750
click at [90, 111] on div at bounding box center [784, 375] width 1568 height 750
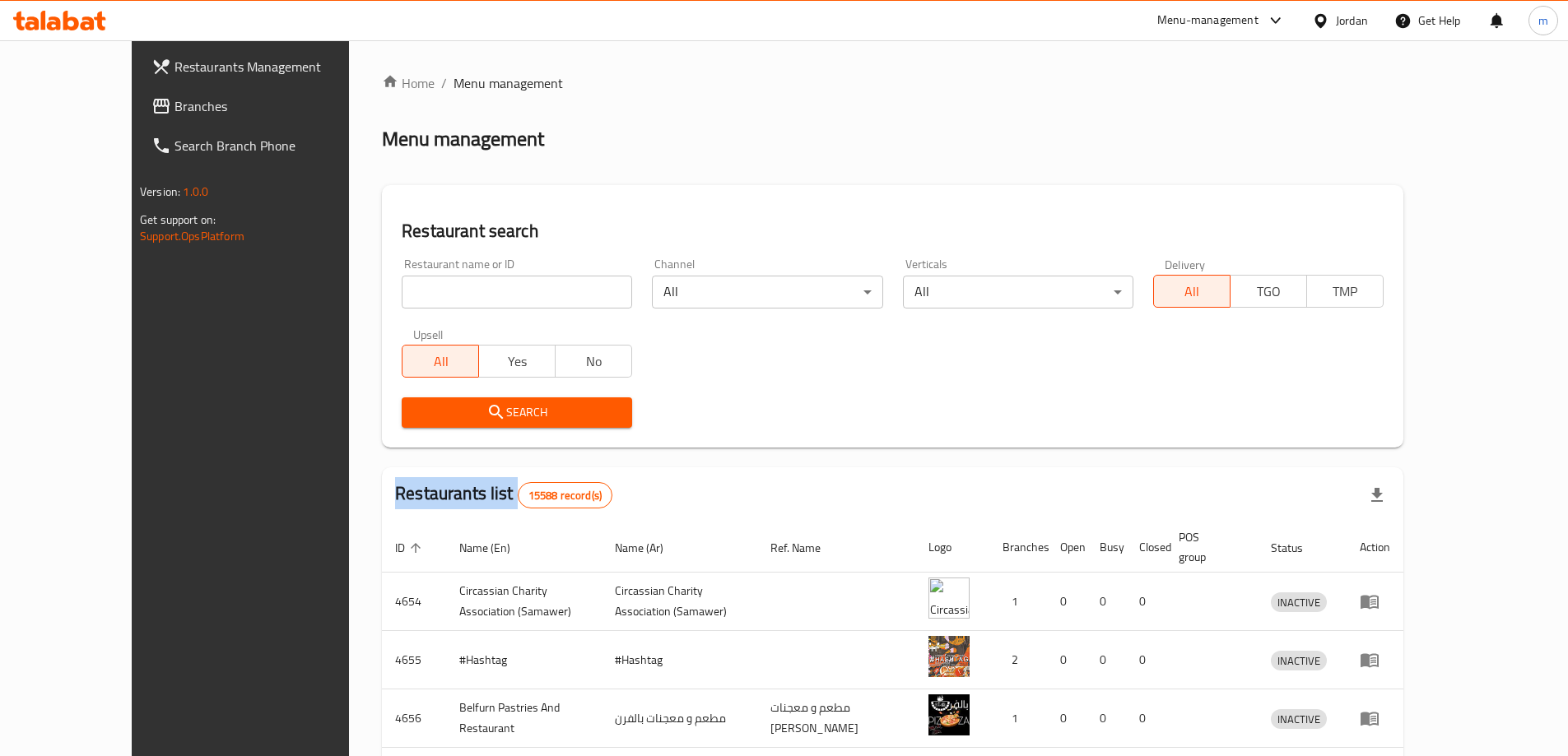
click at [91, 112] on div at bounding box center [784, 378] width 1568 height 756
click at [175, 112] on span "Branches" at bounding box center [277, 106] width 206 height 19
